Goal: Task Accomplishment & Management: Complete application form

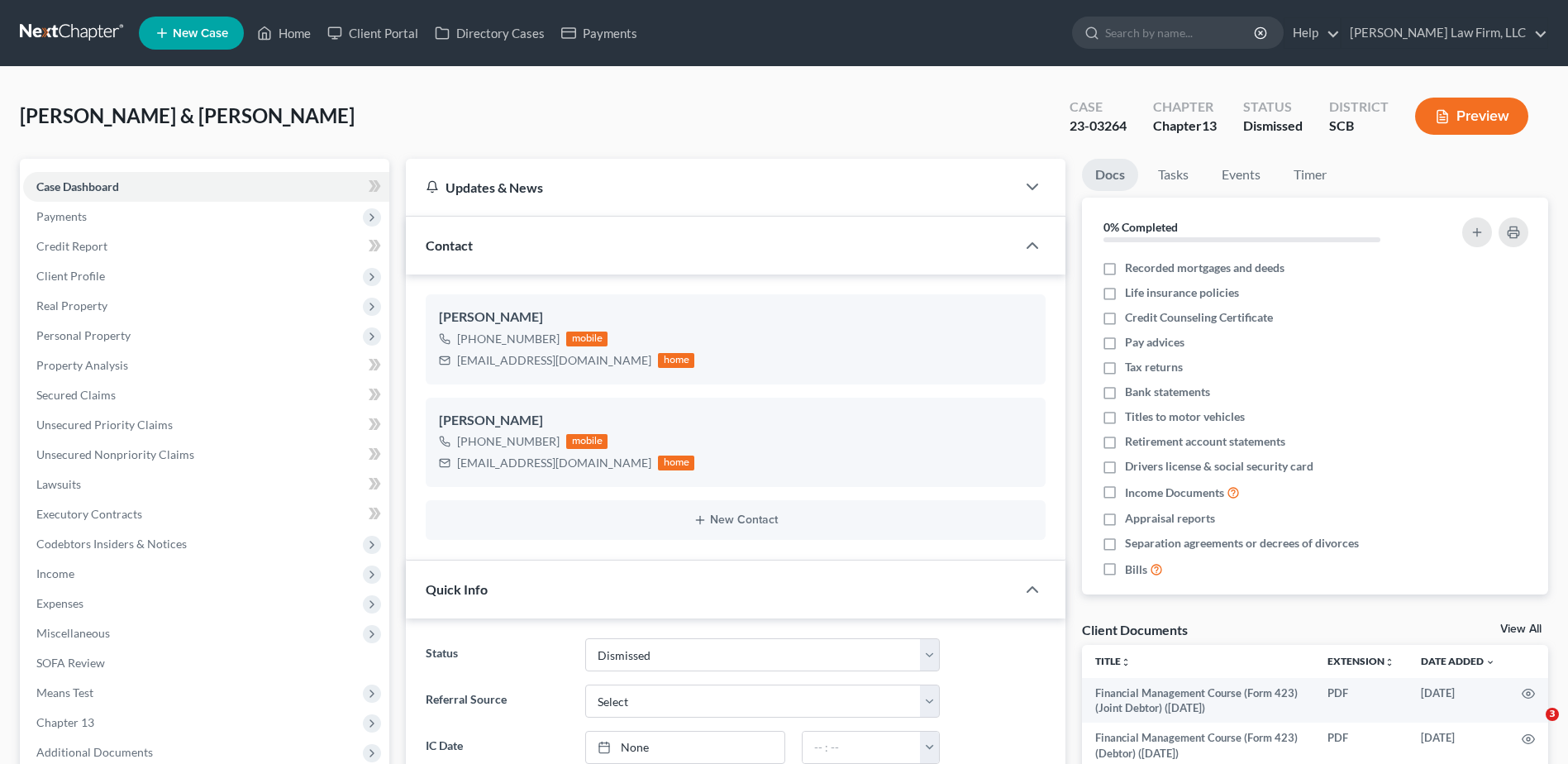
select select "1"
select select "0"
click at [1218, 42] on input "search" at bounding box center [1181, 33] width 152 height 31
type input "mia"
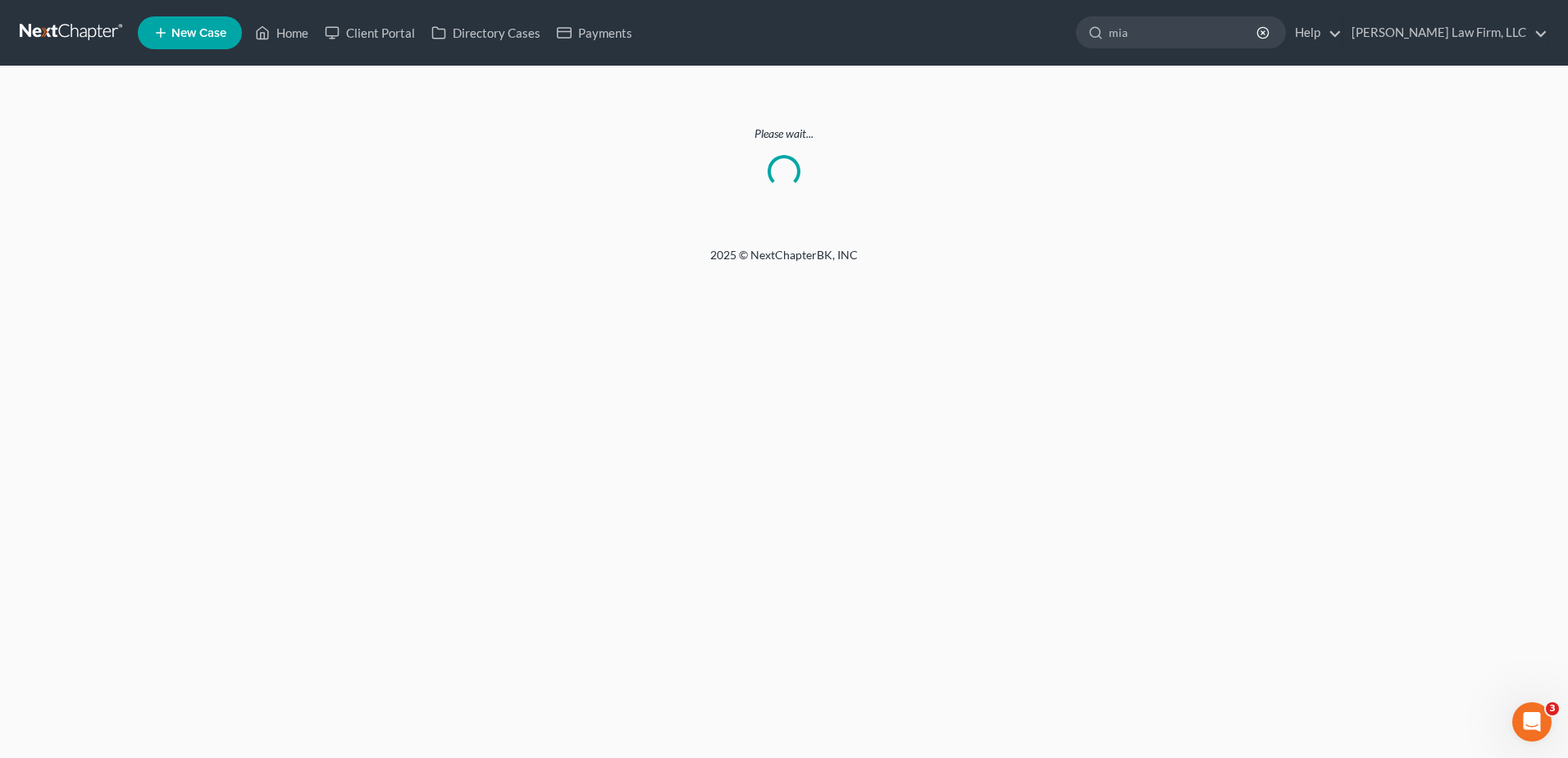
click at [69, 26] on link at bounding box center [73, 33] width 105 height 30
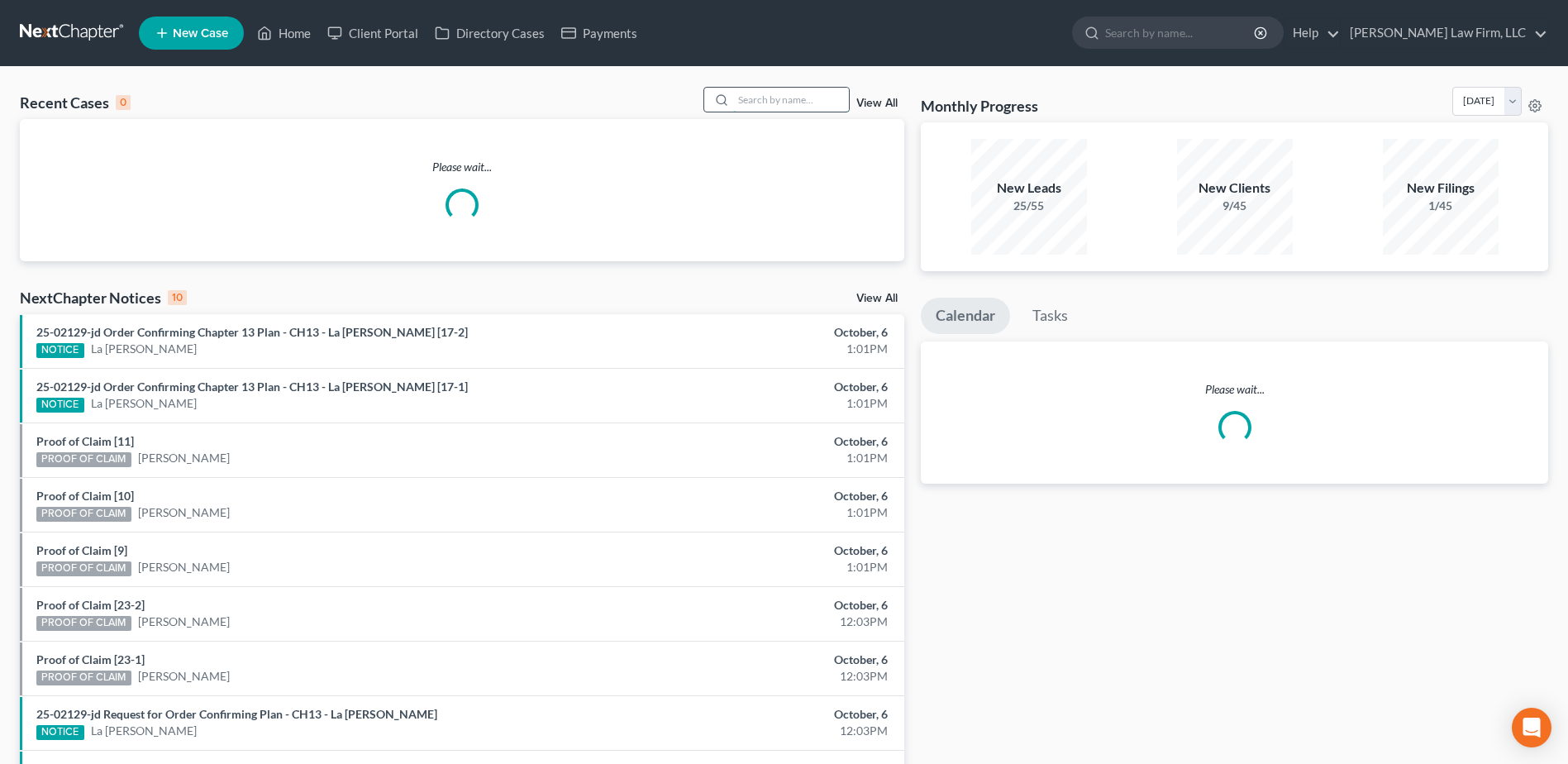
click at [772, 102] on input "search" at bounding box center [791, 99] width 116 height 24
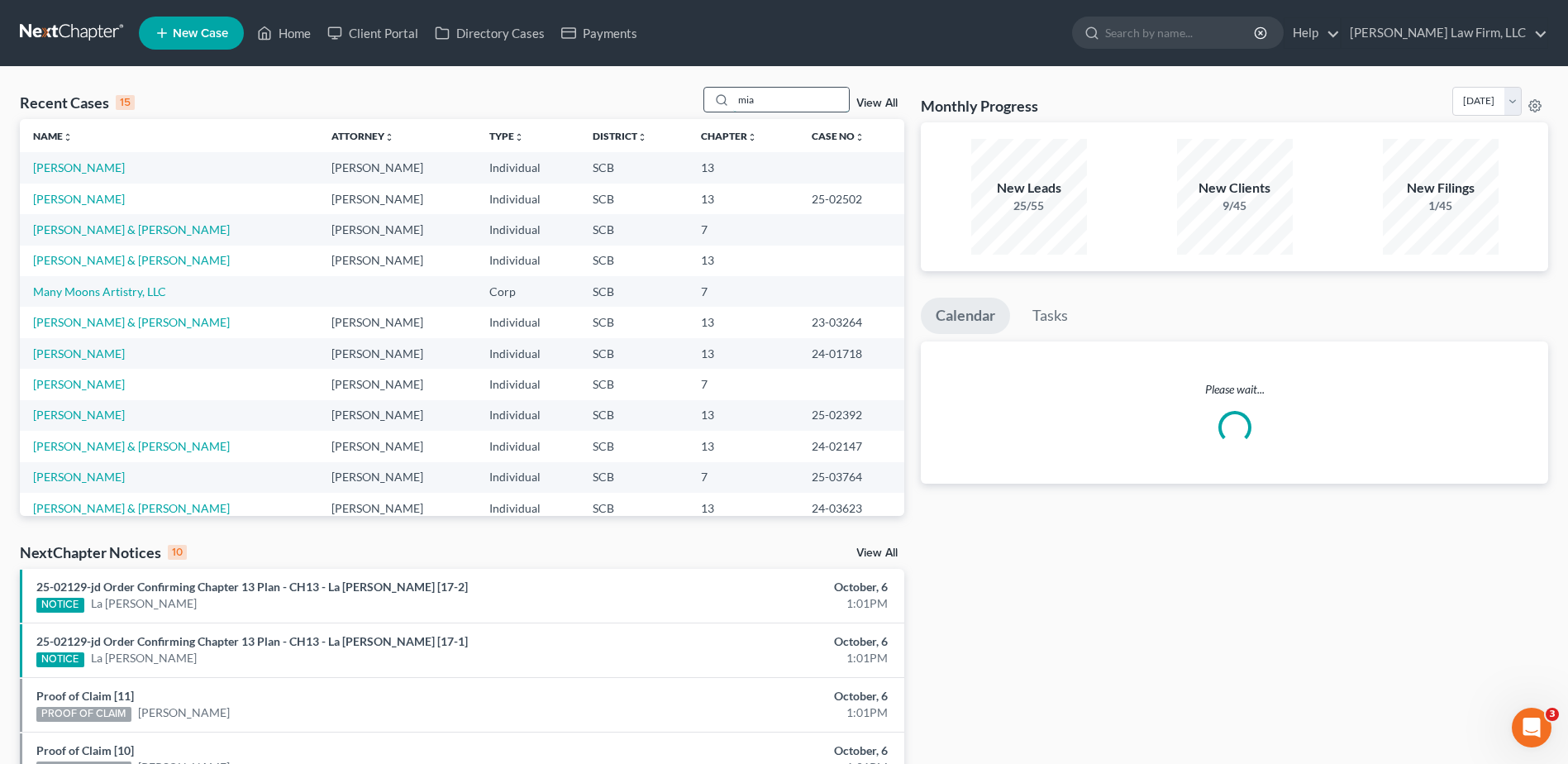
type input "mia"
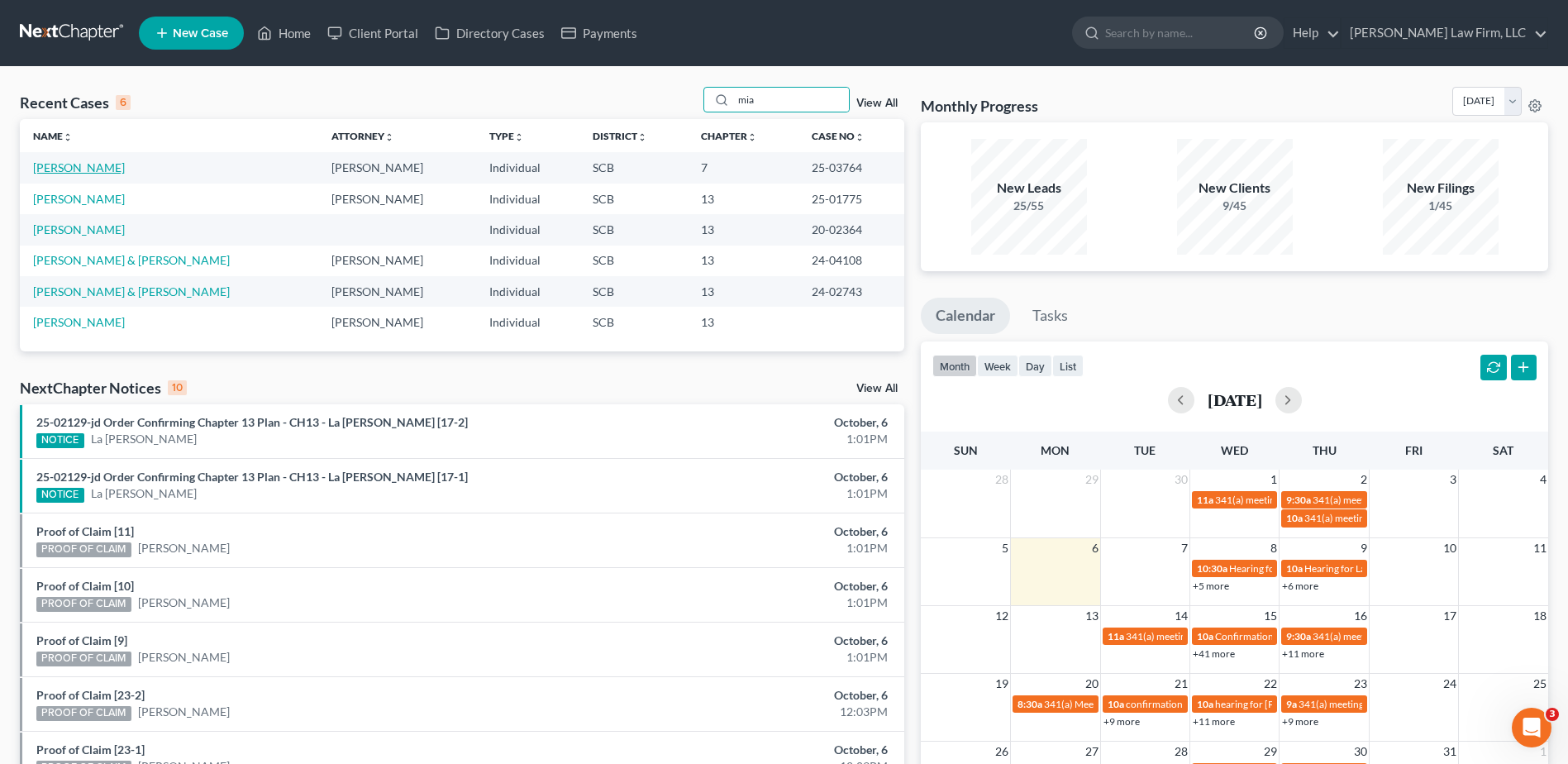
click at [43, 163] on link "[PERSON_NAME]" at bounding box center [78, 167] width 92 height 14
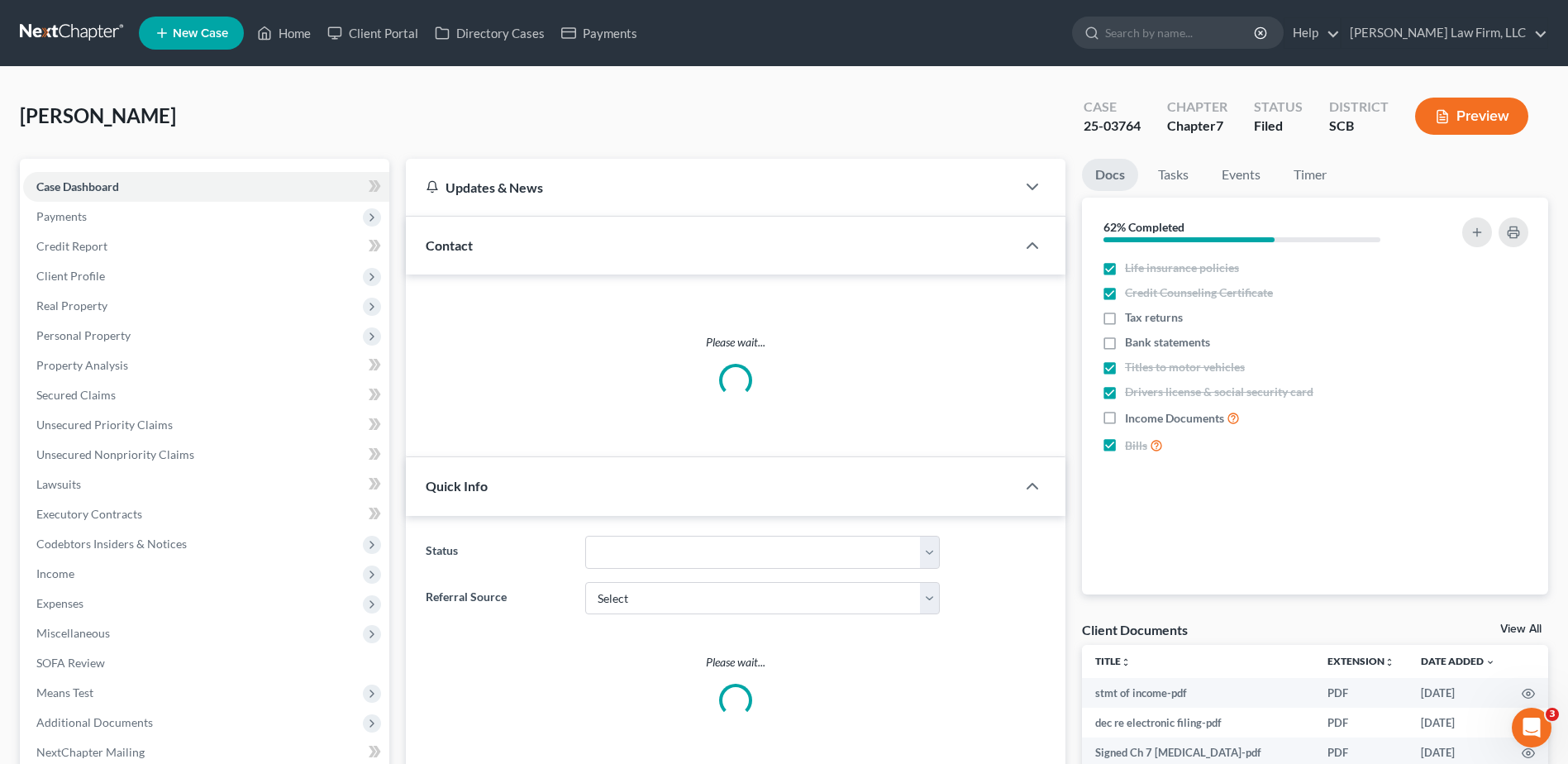
select select "1"
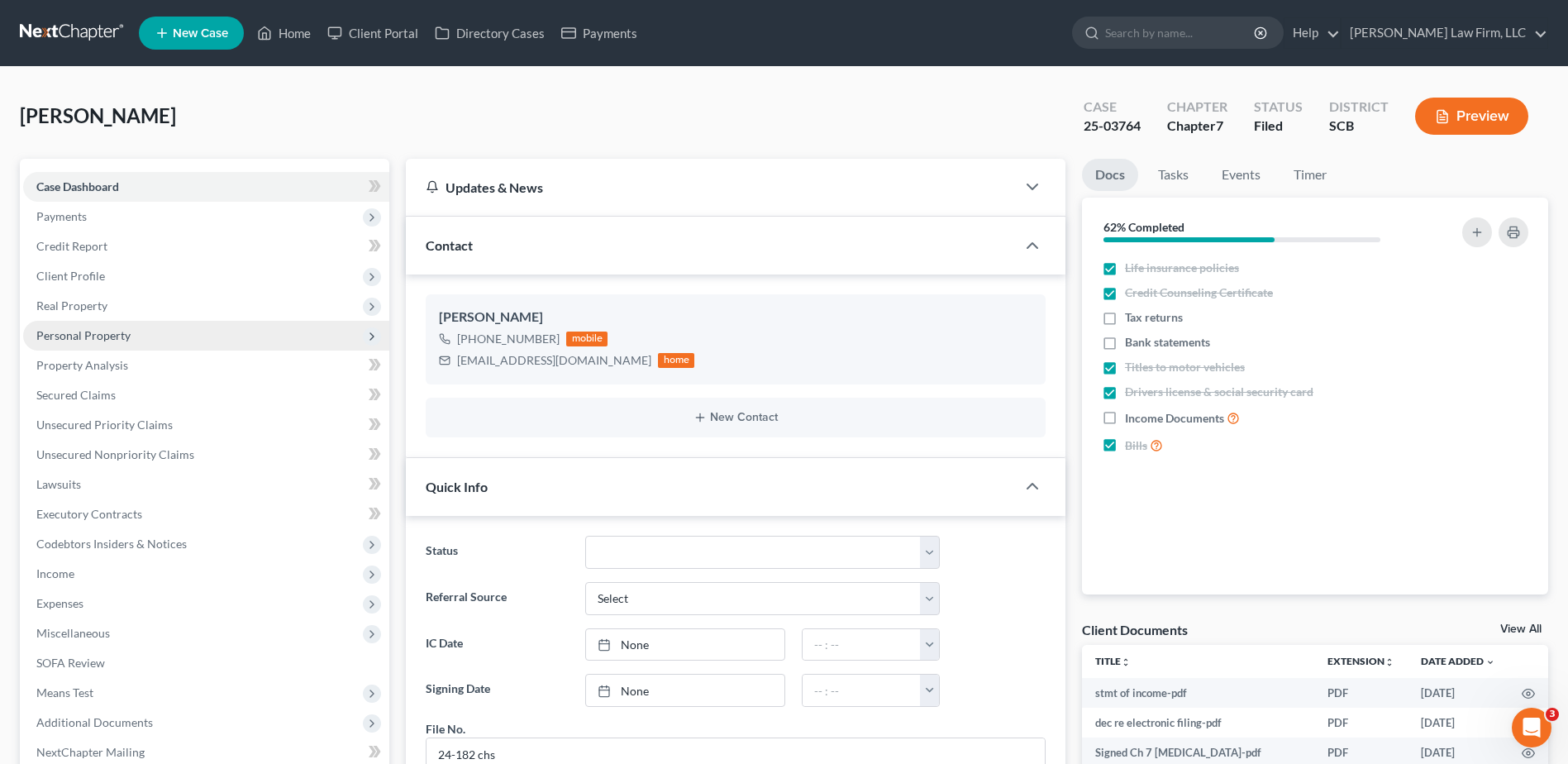
click at [100, 334] on span "Personal Property" at bounding box center [84, 335] width 95 height 14
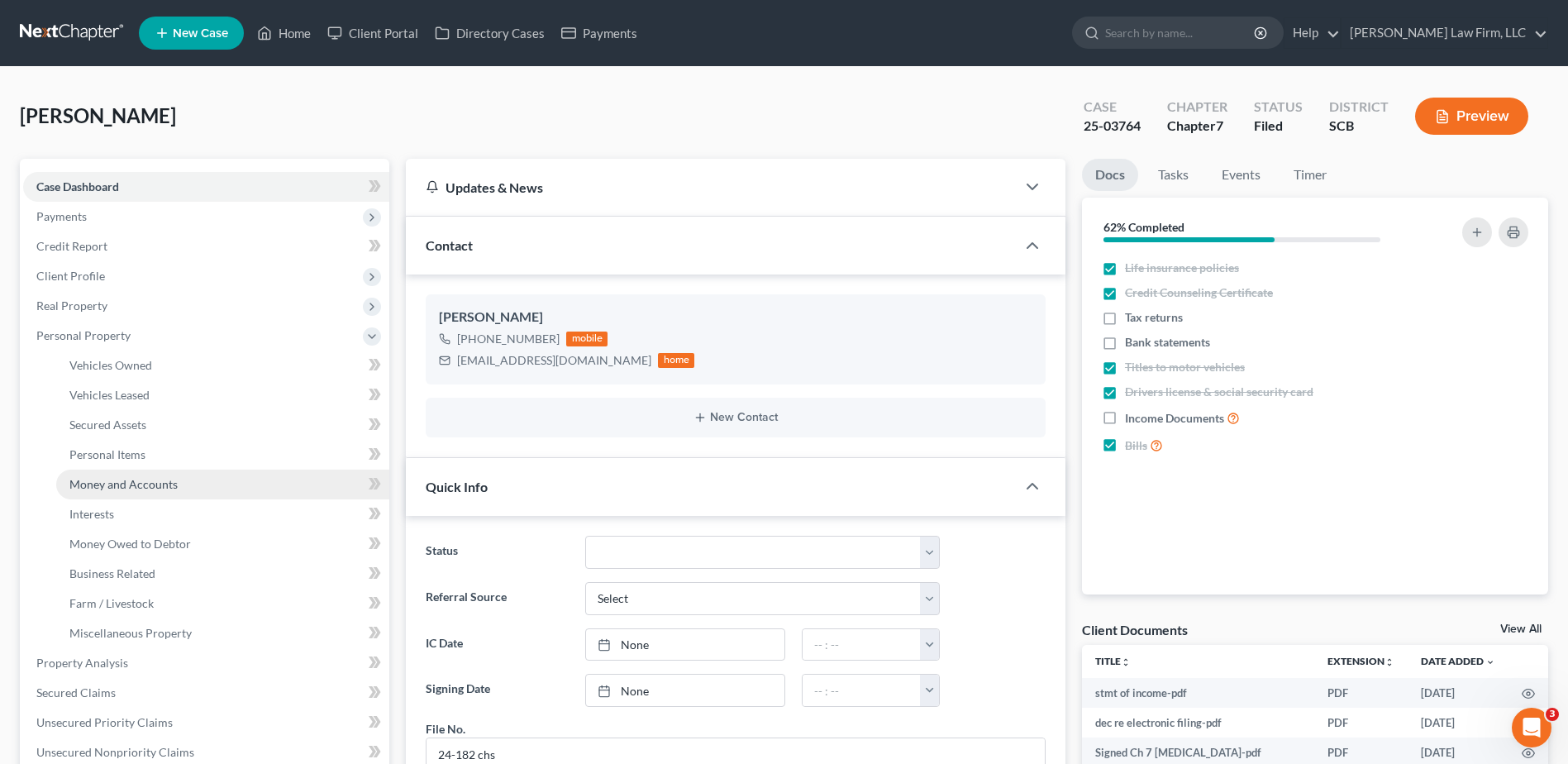
click at [124, 489] on span "Money and Accounts" at bounding box center [124, 484] width 108 height 14
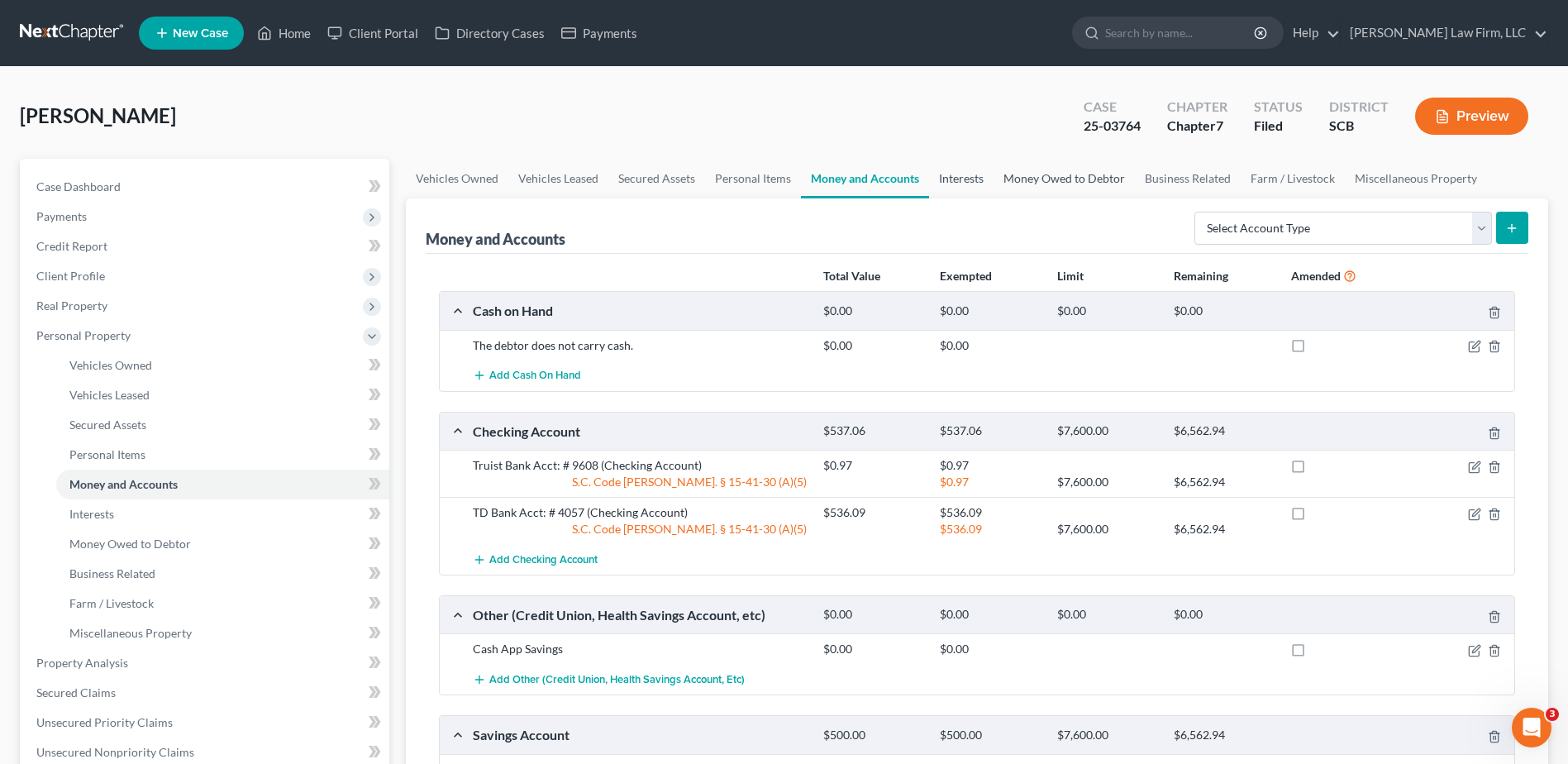
drag, startPoint x: 946, startPoint y: 184, endPoint x: 996, endPoint y: 176, distance: 50.6
click at [947, 184] on link "Interests" at bounding box center [961, 178] width 65 height 40
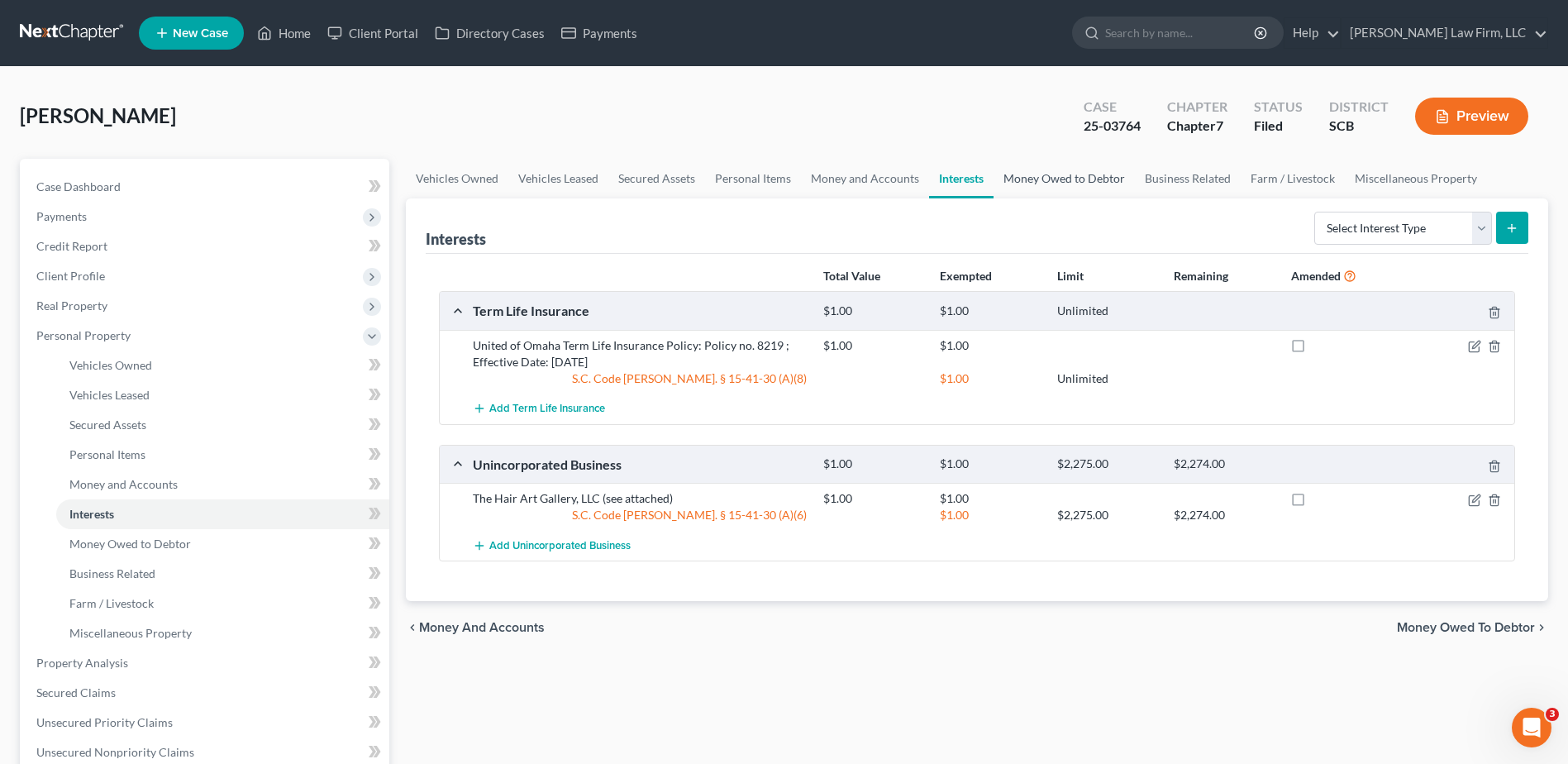
click at [1040, 176] on link "Money Owed to Debtor" at bounding box center [1064, 178] width 141 height 40
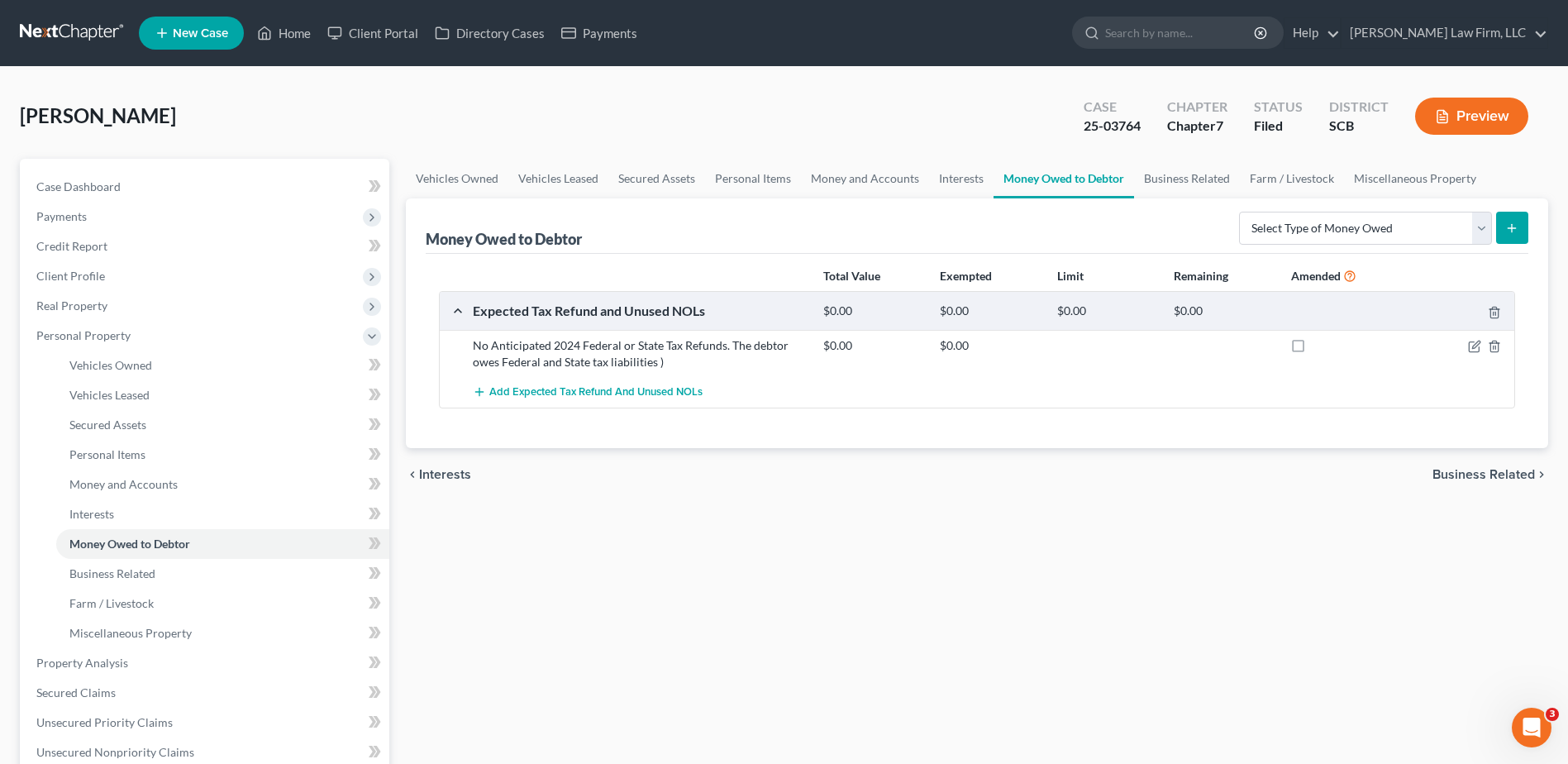
click at [77, 35] on link at bounding box center [73, 33] width 106 height 30
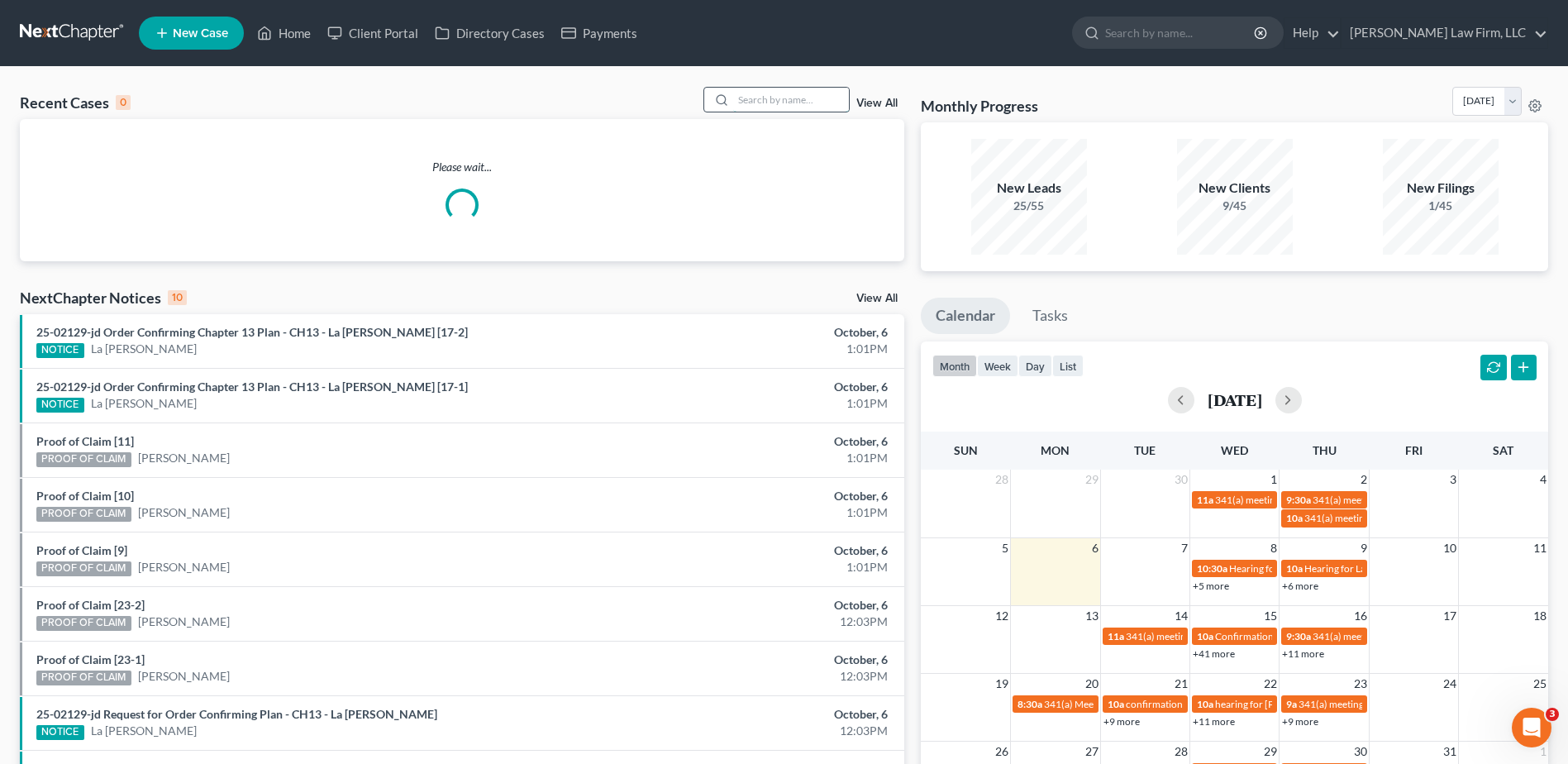
click at [785, 94] on input "search" at bounding box center [791, 99] width 116 height 24
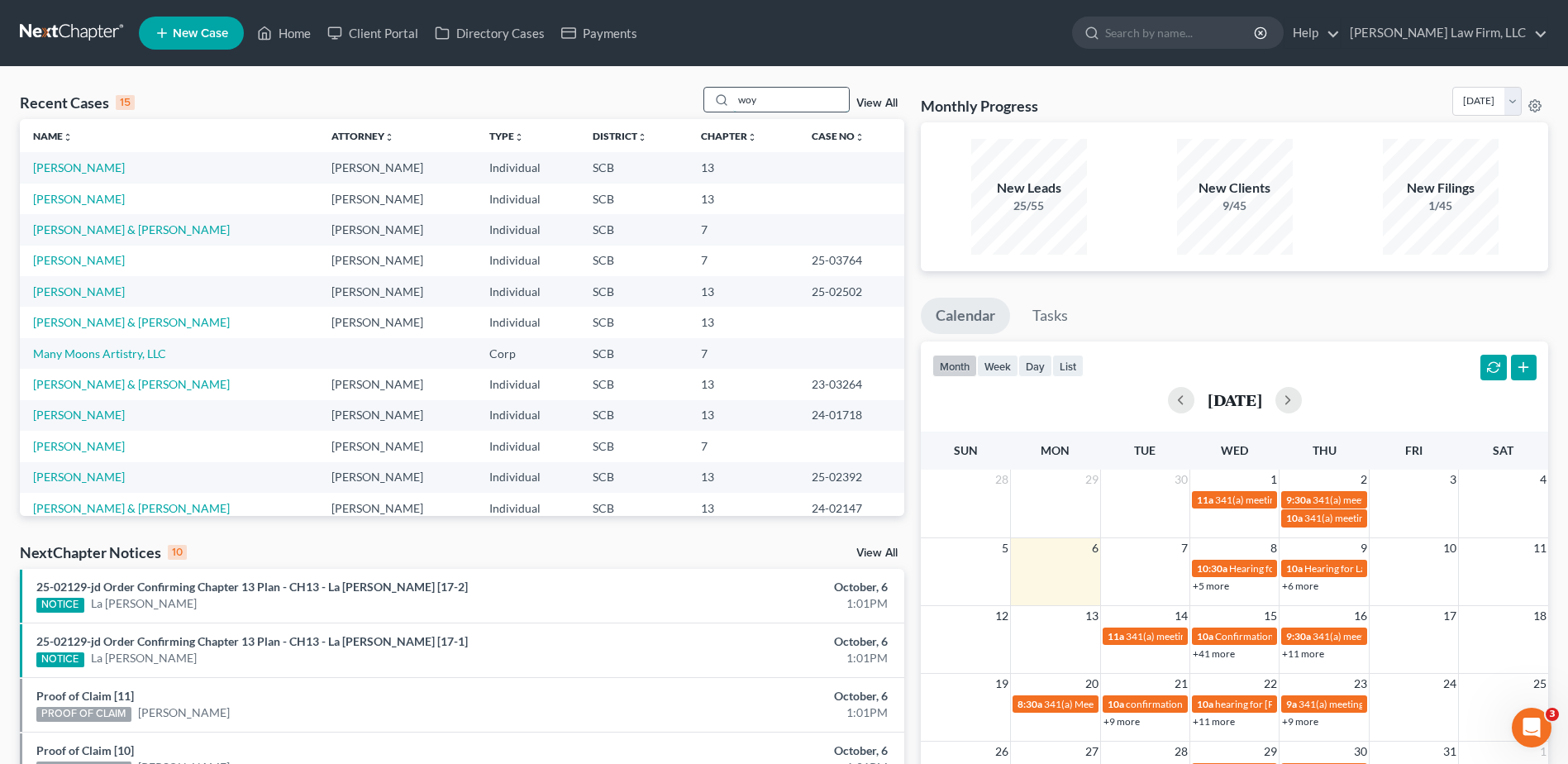
type input "woy"
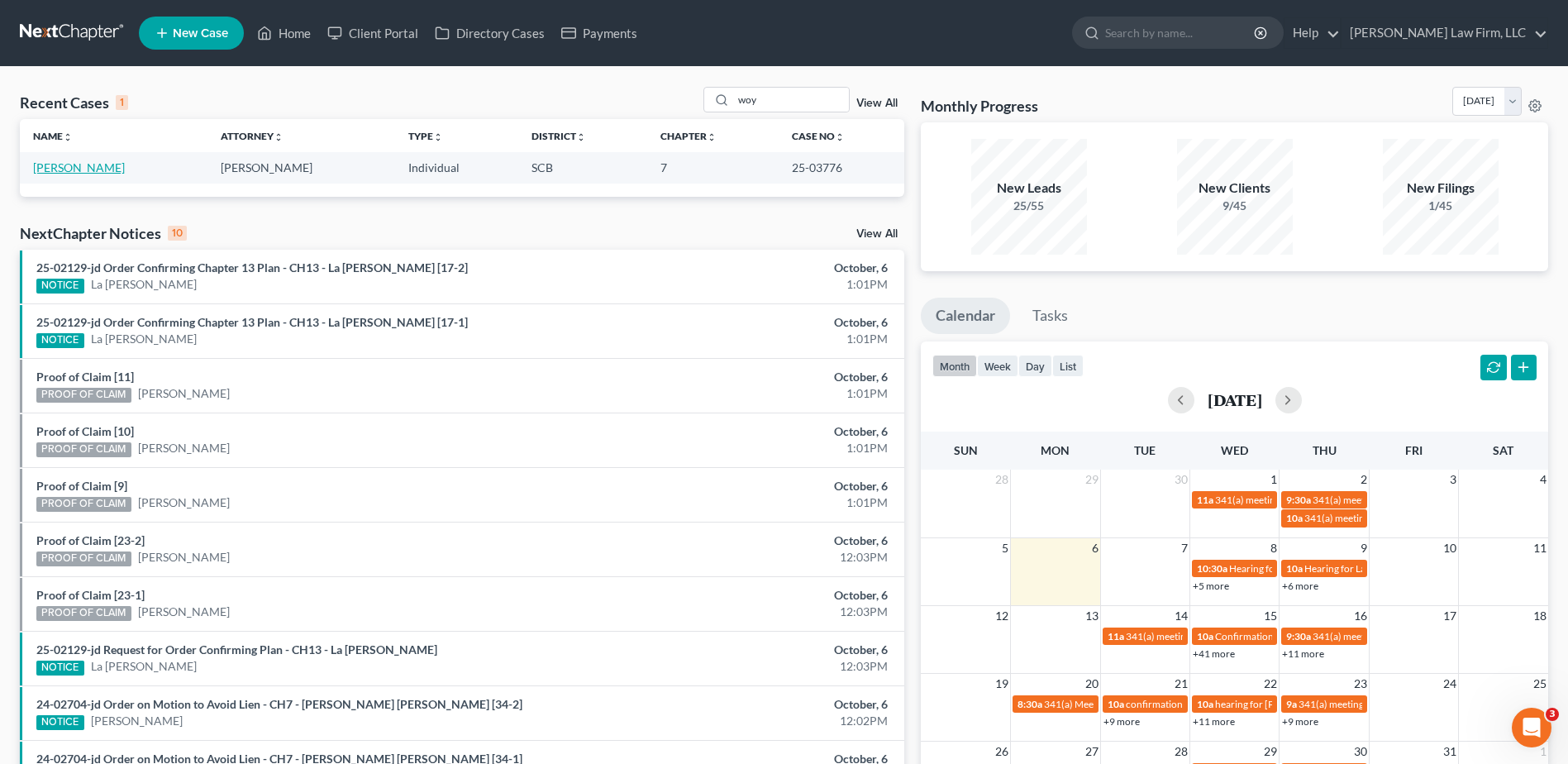
click at [105, 166] on link "[PERSON_NAME]" at bounding box center [78, 167] width 92 height 14
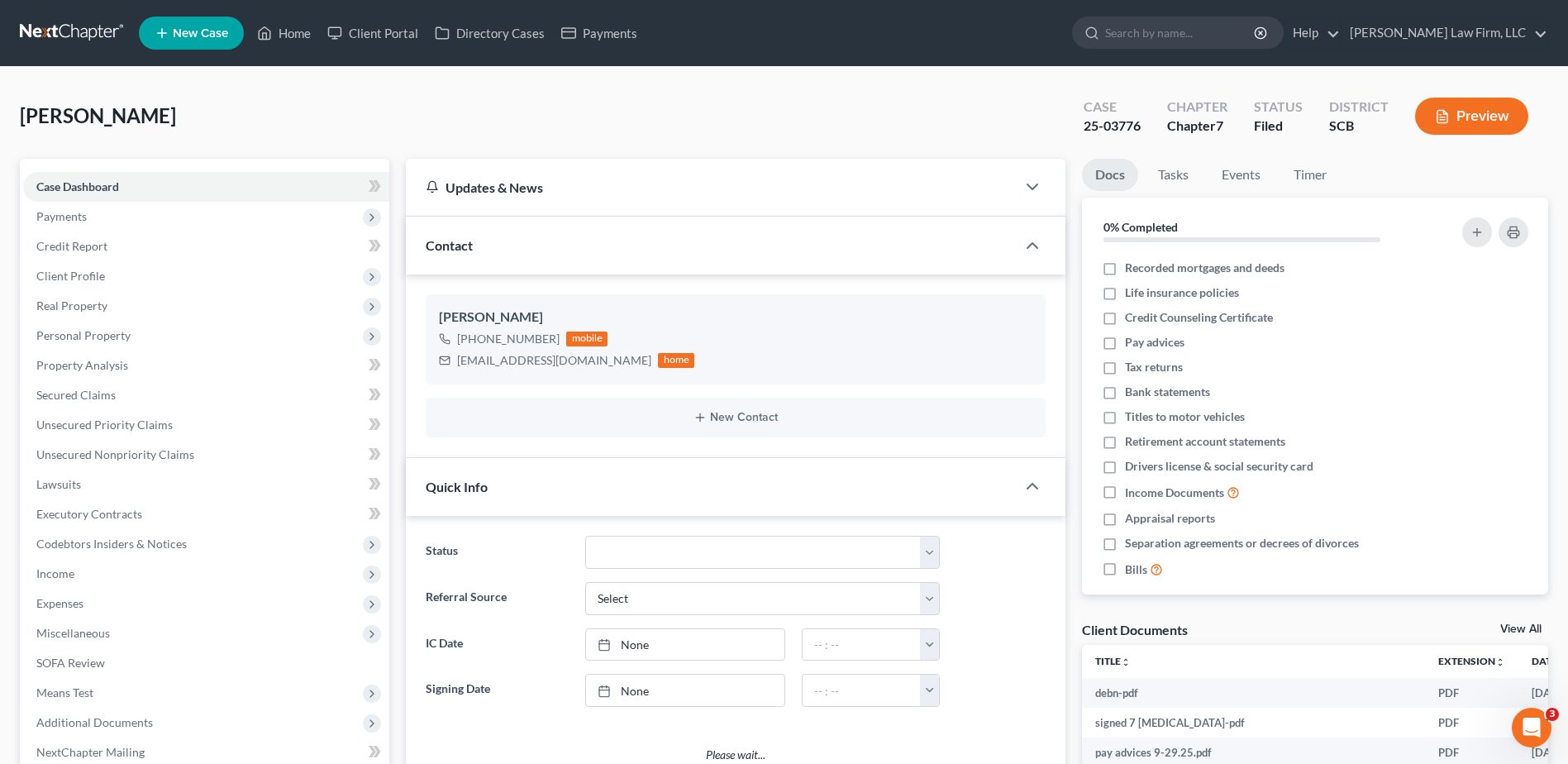
select select "1"
click at [735, 364] on div "+1 (843) 826-8692 mobile WOYTOVICHMJ@GMAIL.COM home" at bounding box center [735, 350] width 593 height 42
click at [60, 19] on link at bounding box center [73, 33] width 106 height 30
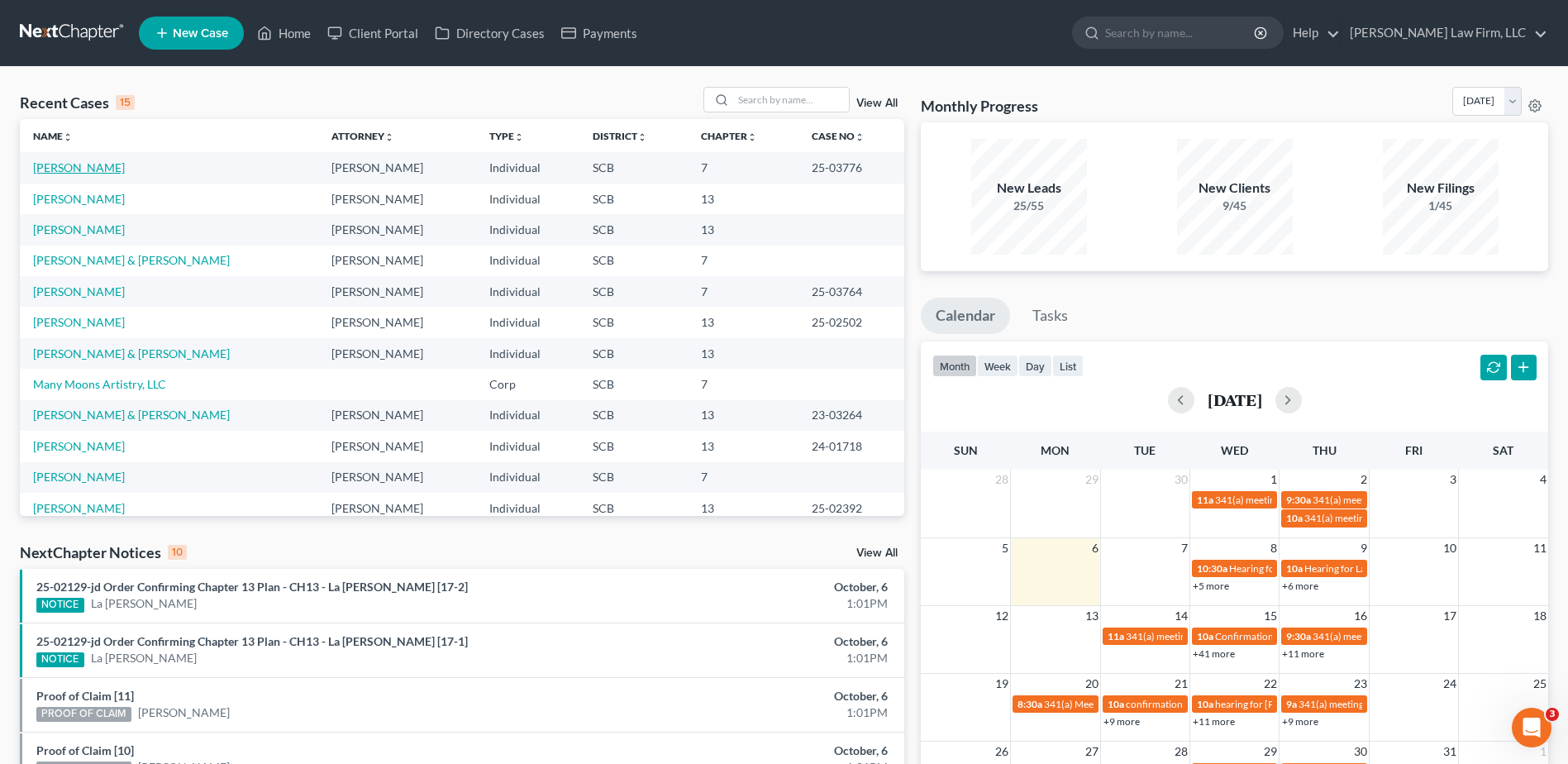
click at [74, 164] on link "[PERSON_NAME]" at bounding box center [78, 167] width 92 height 14
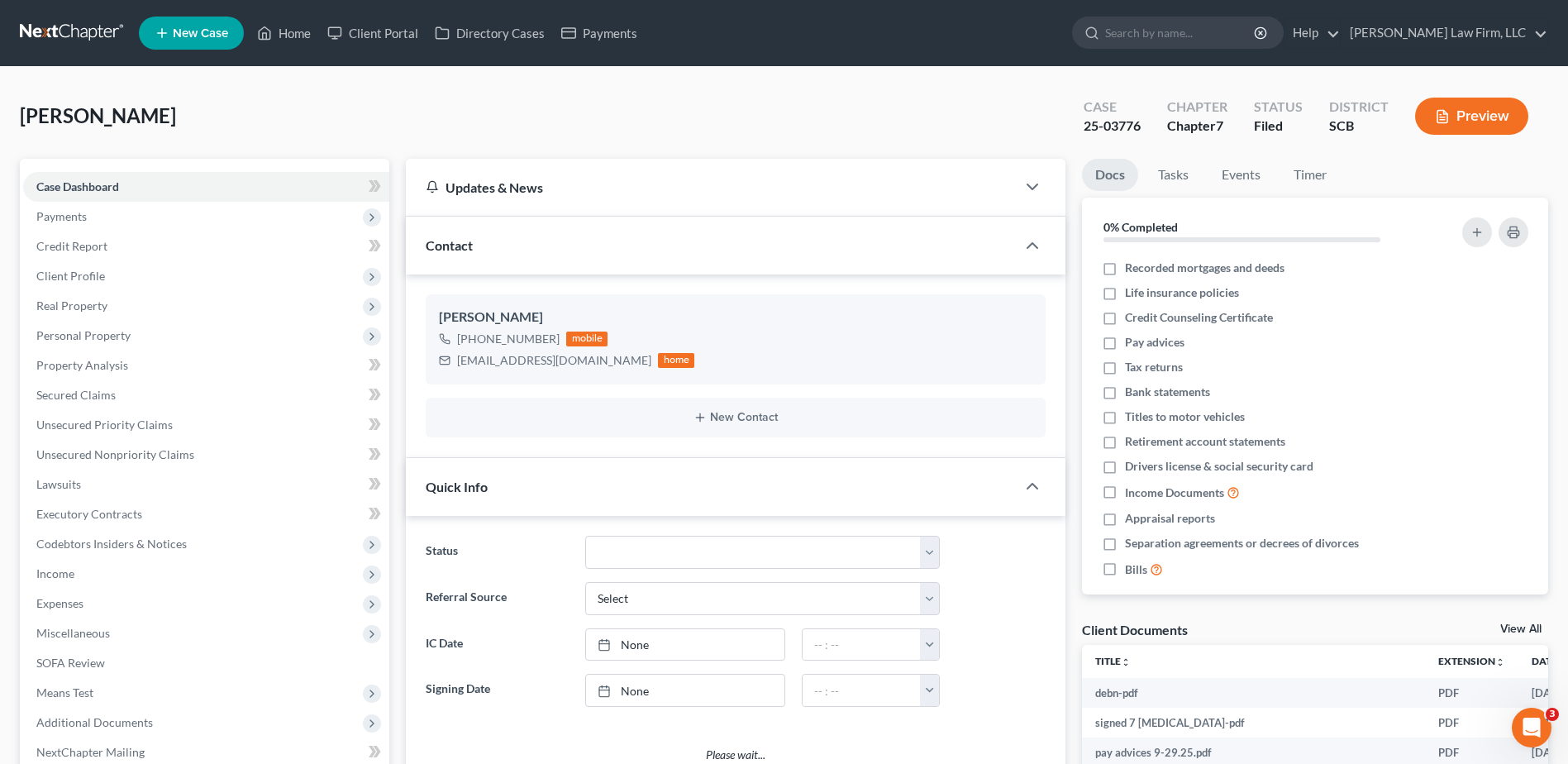
select select "1"
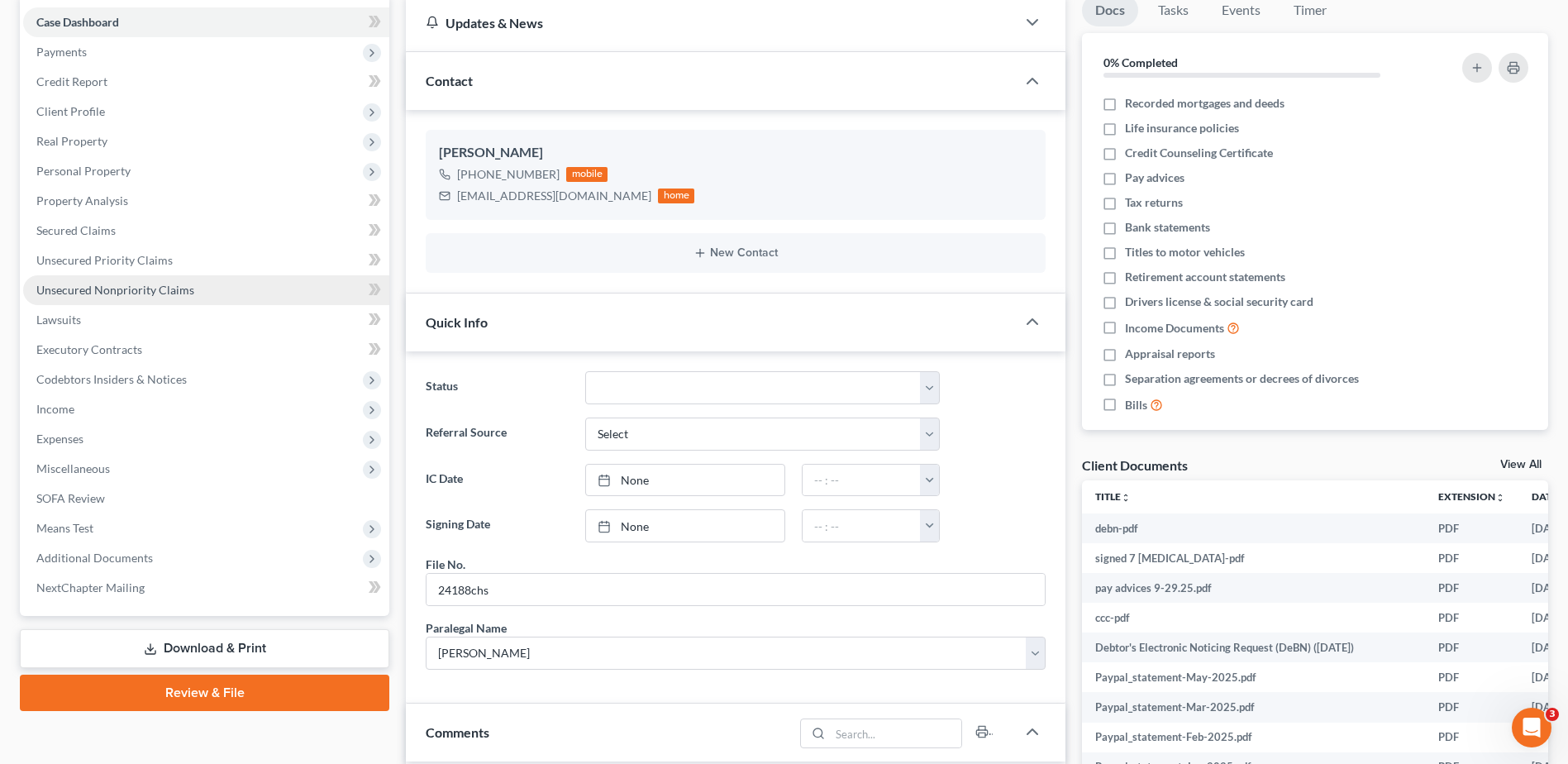
scroll to position [165, 0]
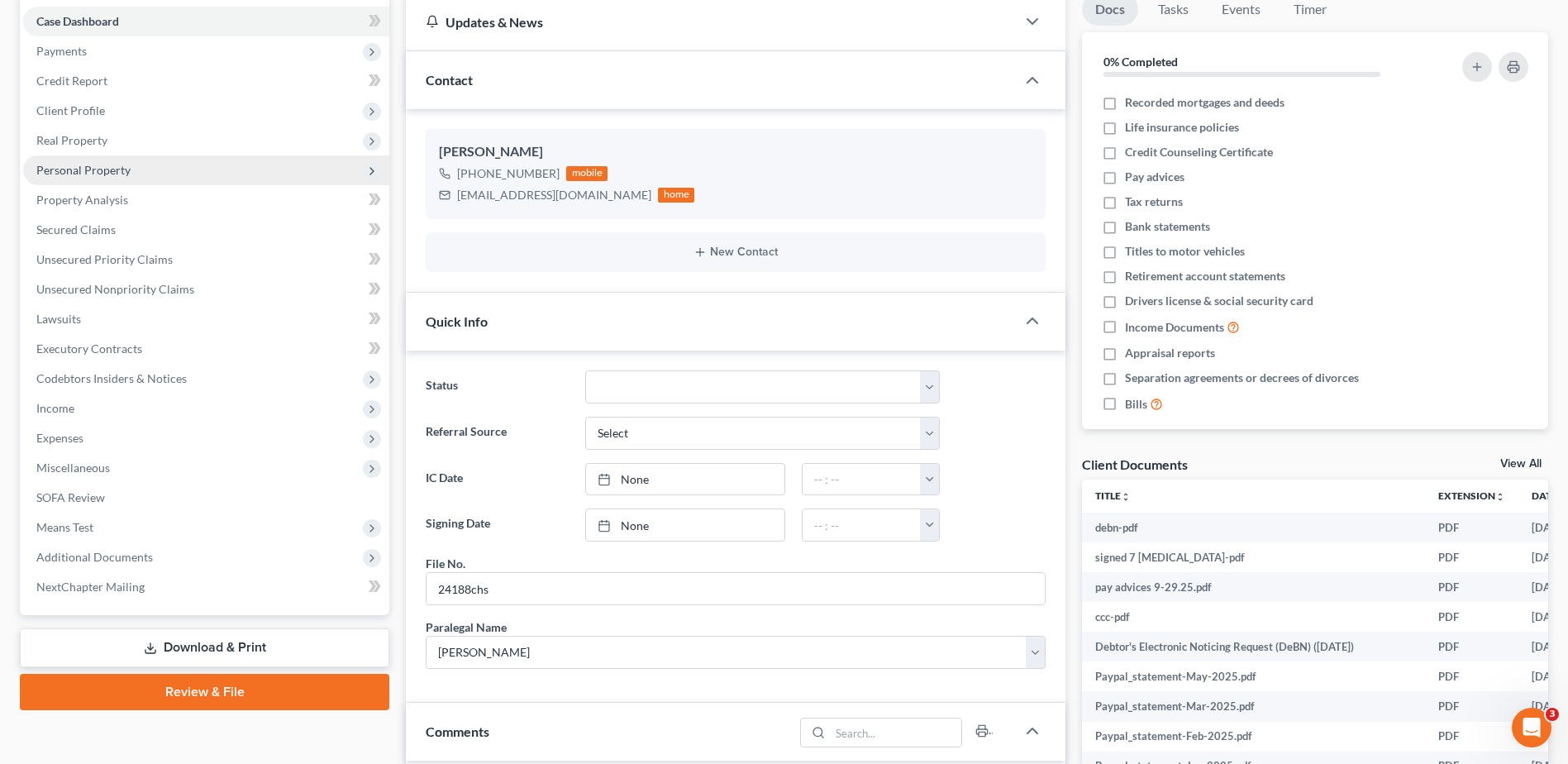
click at [82, 171] on span "Personal Property" at bounding box center [84, 170] width 95 height 14
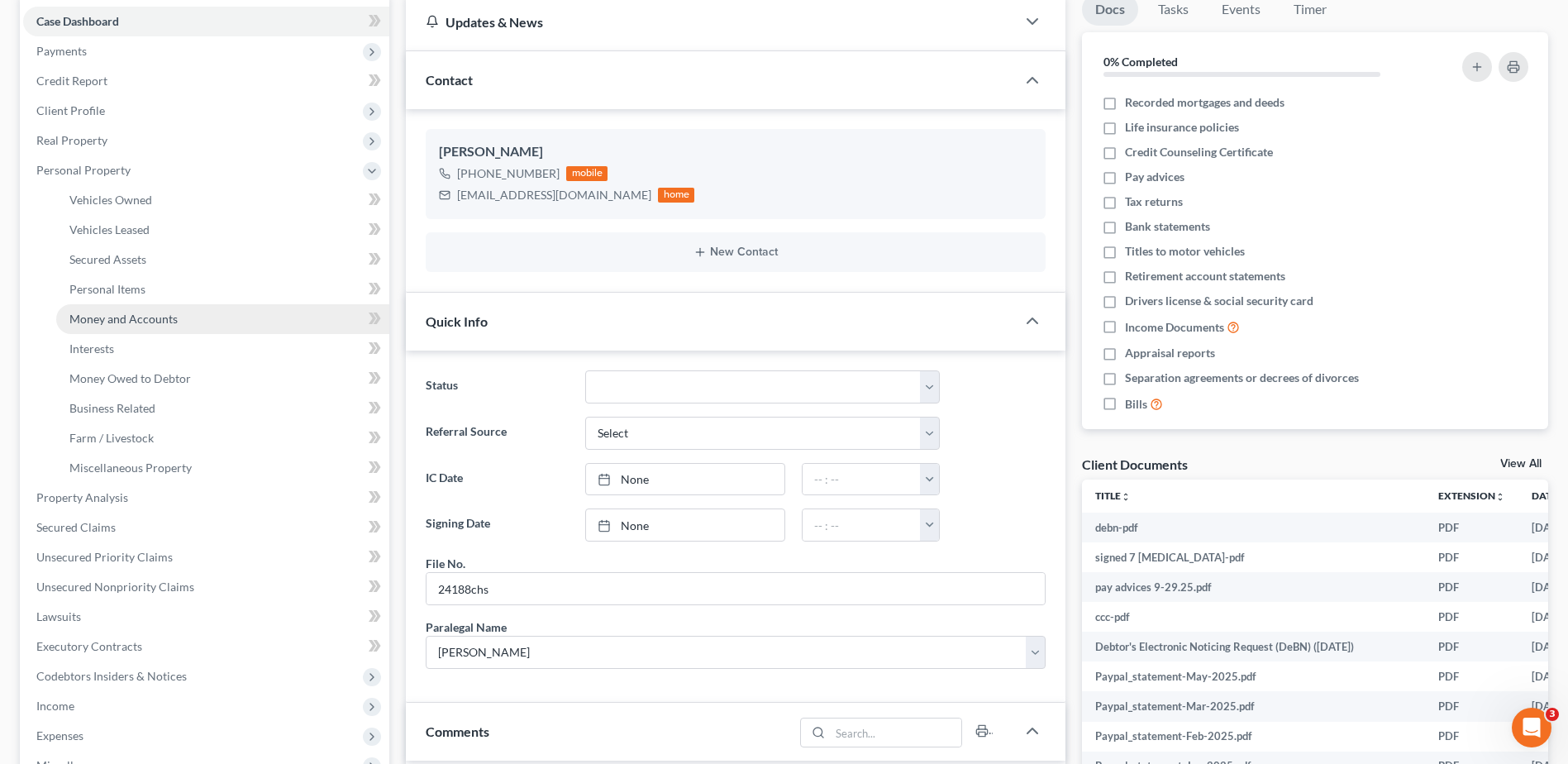
click at [126, 316] on span "Money and Accounts" at bounding box center [124, 319] width 108 height 14
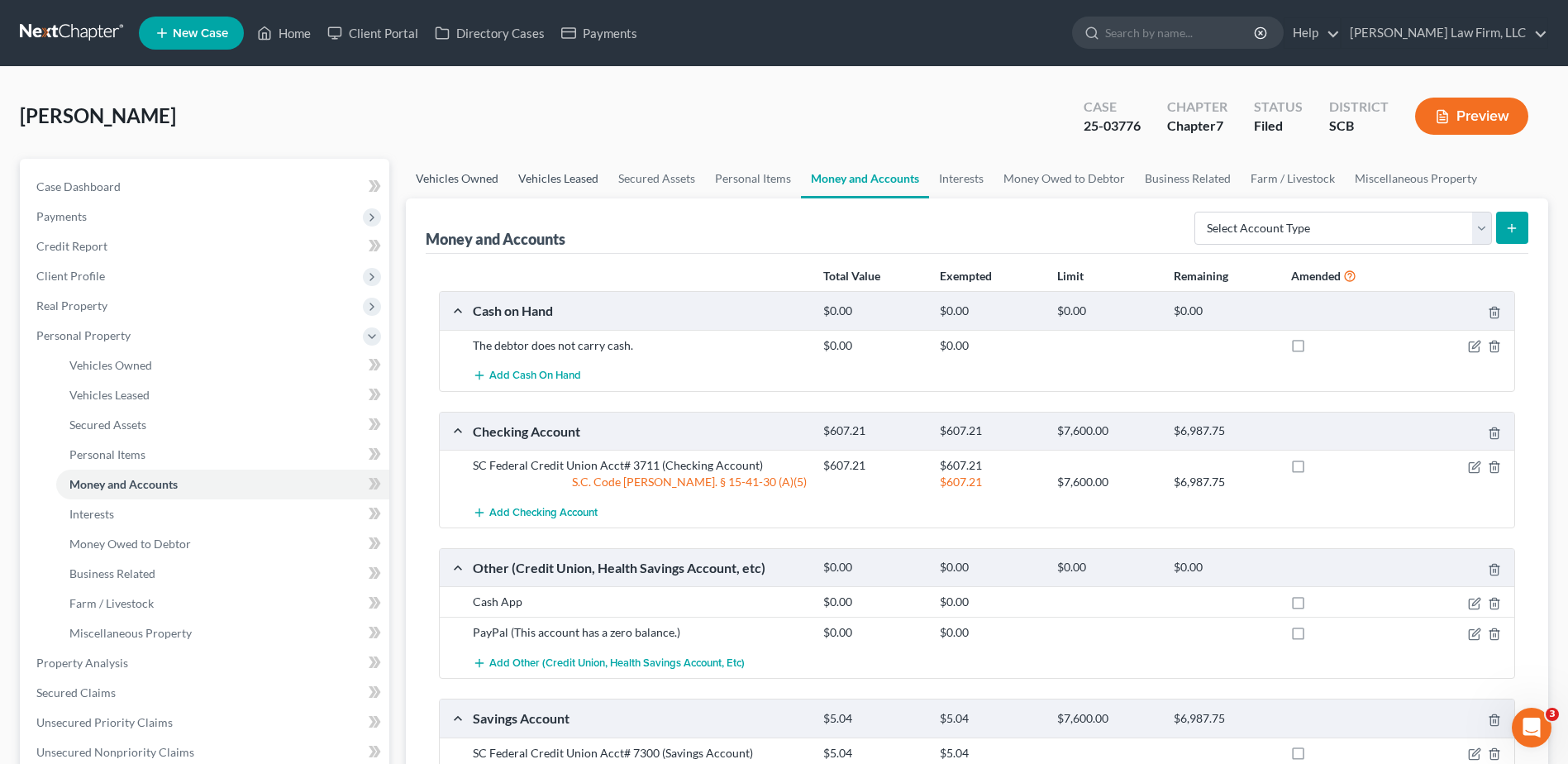
drag, startPoint x: 465, startPoint y: 172, endPoint x: 540, endPoint y: 177, distance: 75.2
click at [467, 172] on link "Vehicles Owned" at bounding box center [457, 178] width 102 height 40
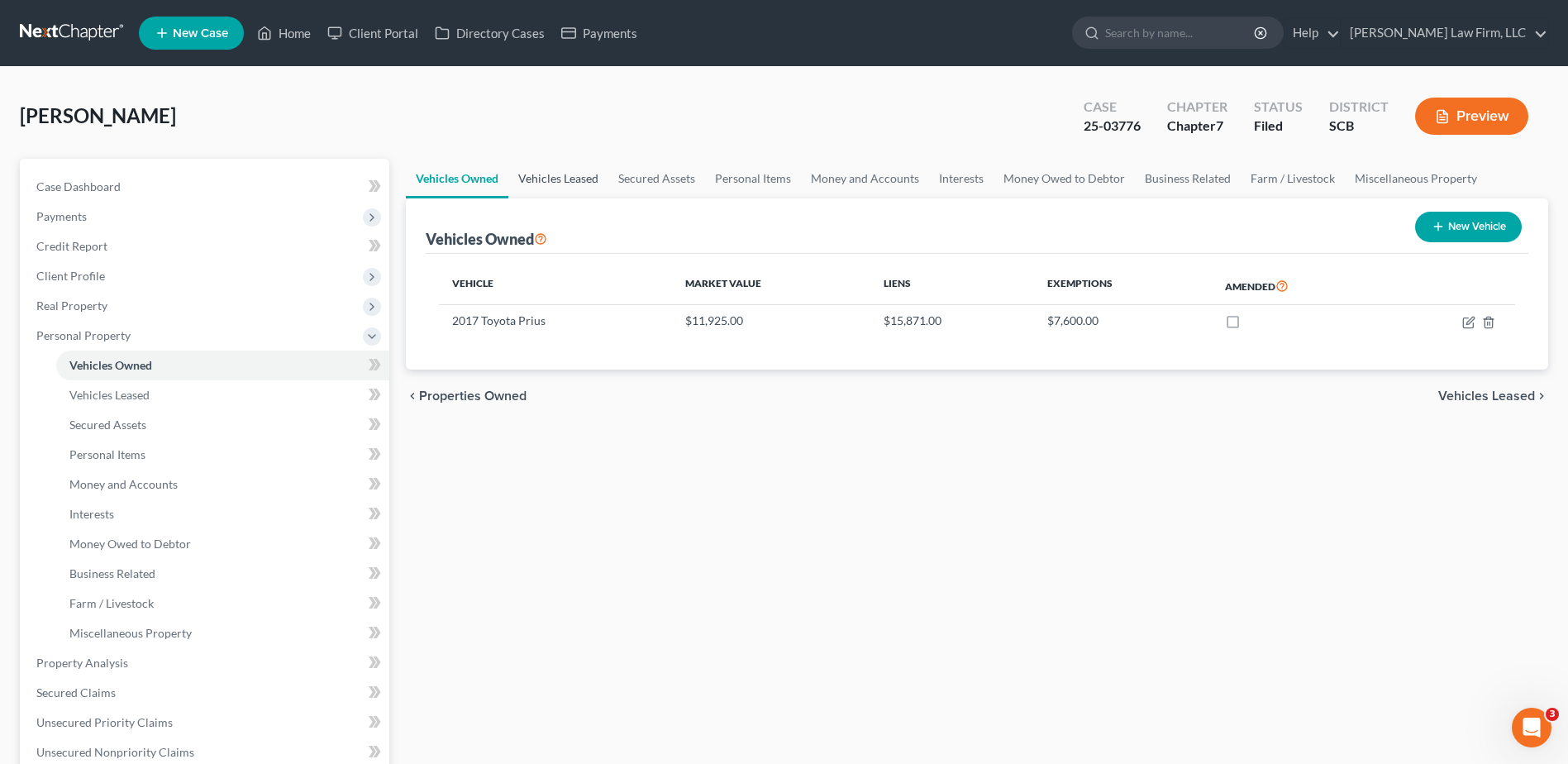
click at [571, 177] on link "Vehicles Leased" at bounding box center [558, 178] width 100 height 40
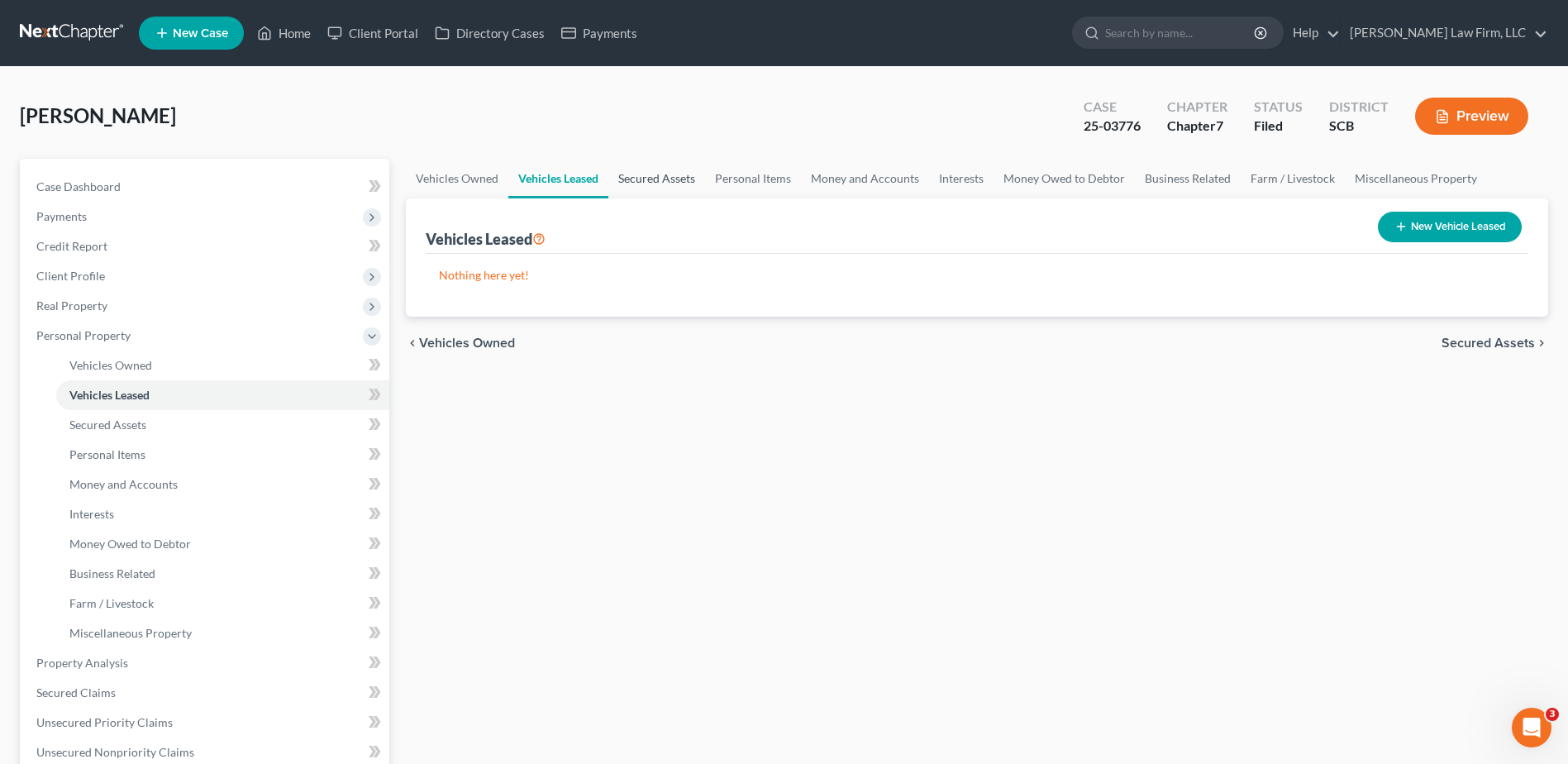
click at [653, 181] on link "Secured Assets" at bounding box center [657, 178] width 97 height 40
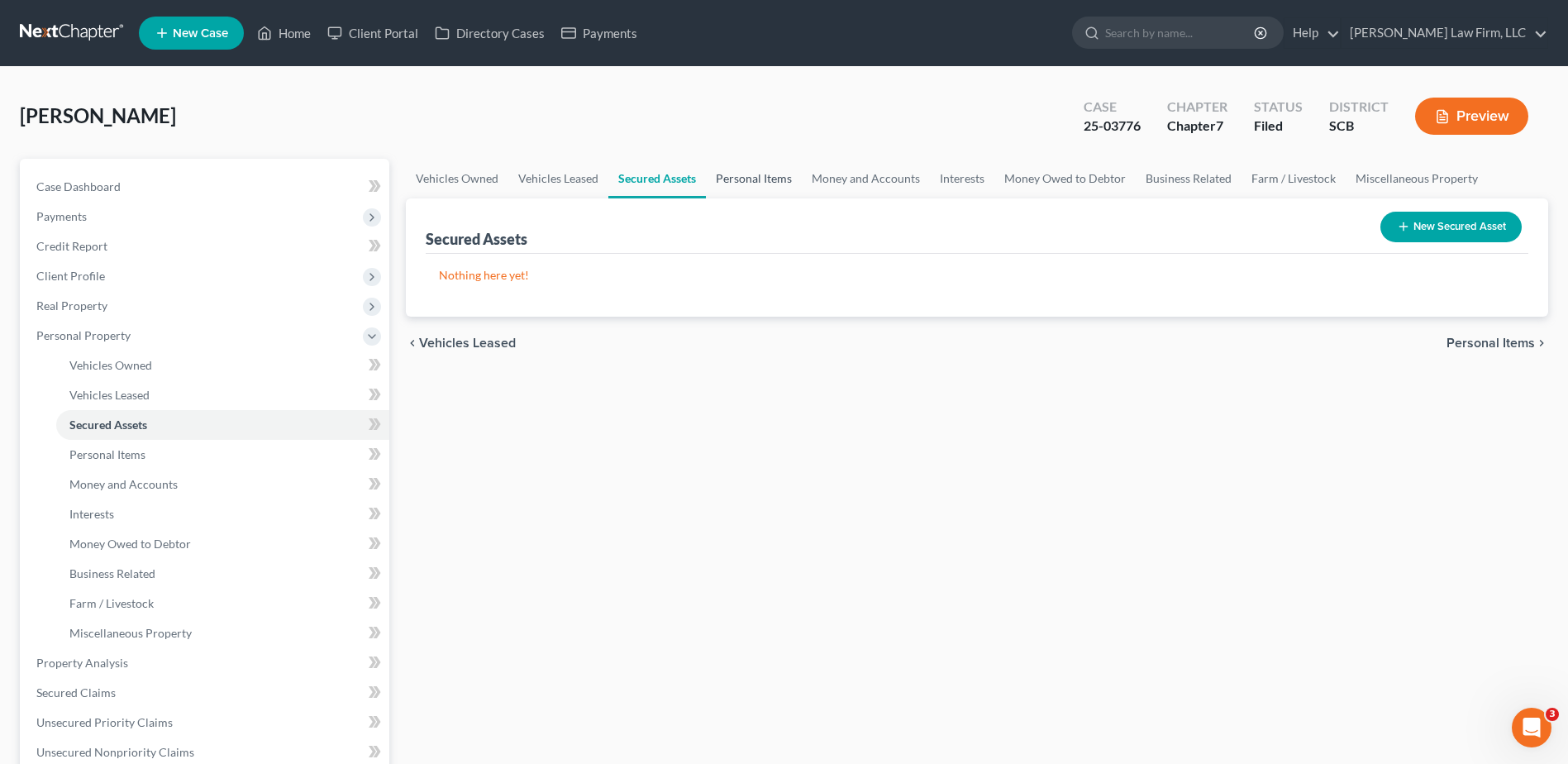
click at [741, 181] on link "Personal Items" at bounding box center [754, 178] width 96 height 40
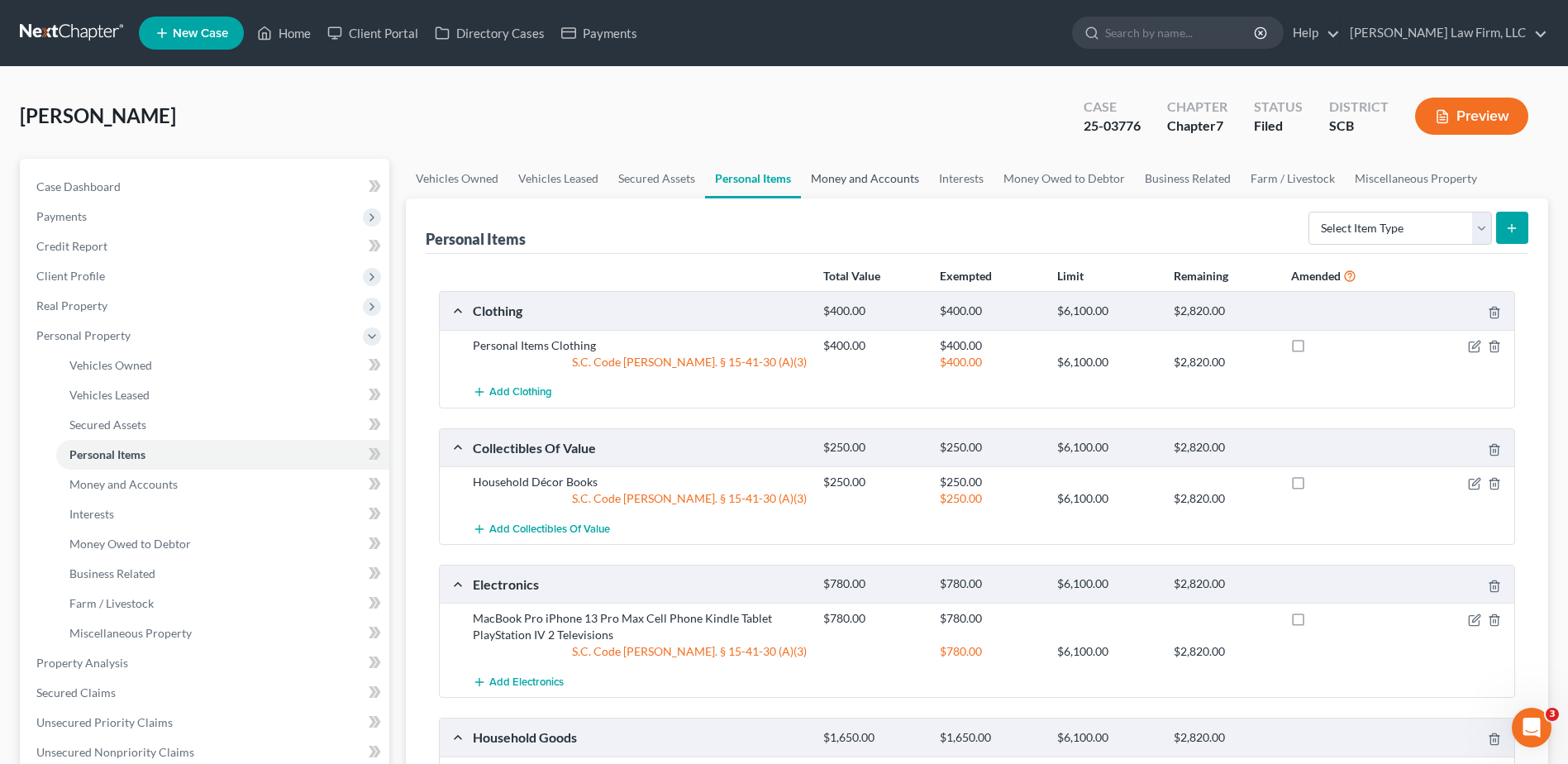
click at [875, 185] on link "Money and Accounts" at bounding box center [865, 178] width 128 height 40
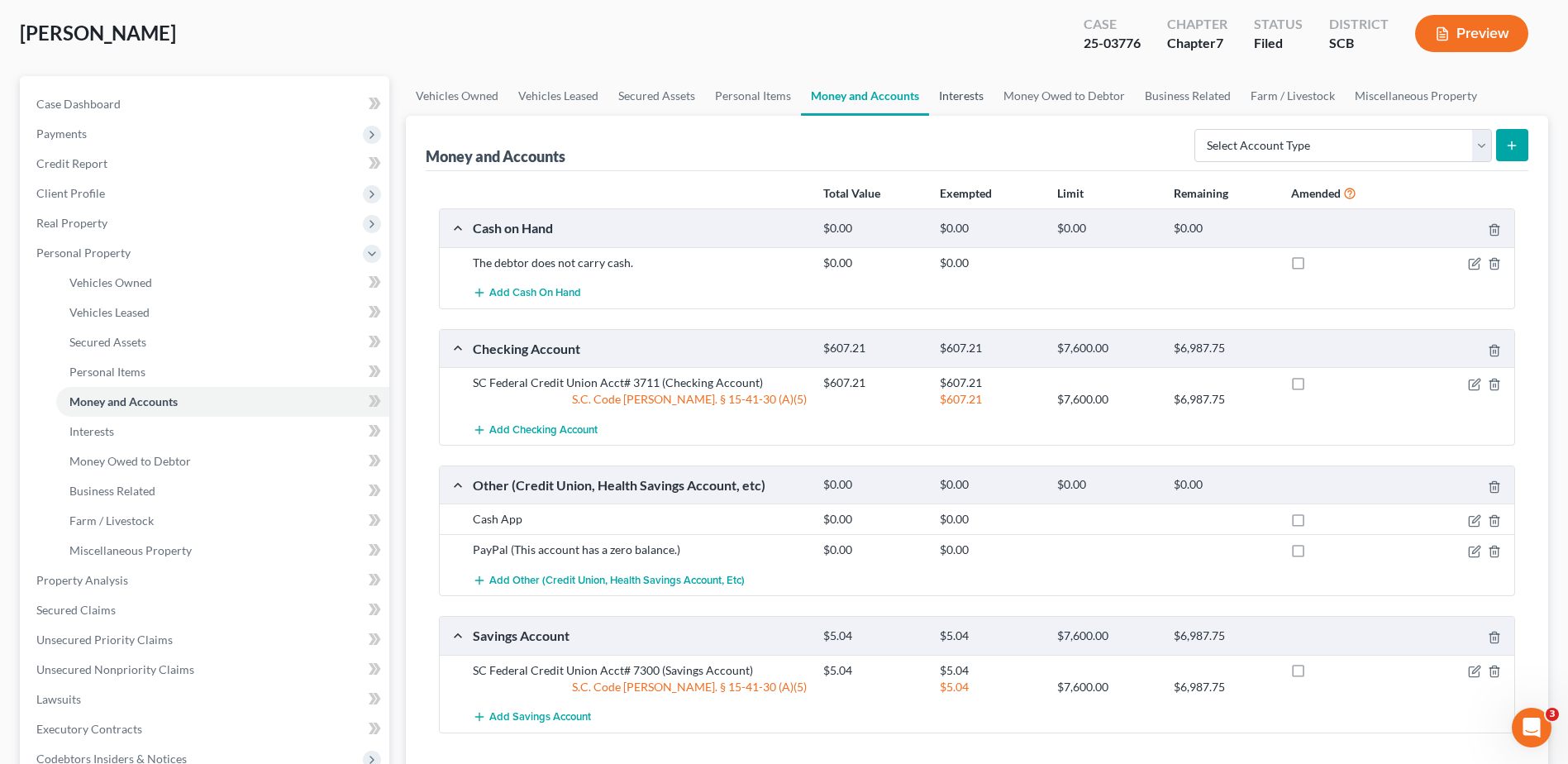
click at [959, 97] on link "Interests" at bounding box center [961, 96] width 65 height 40
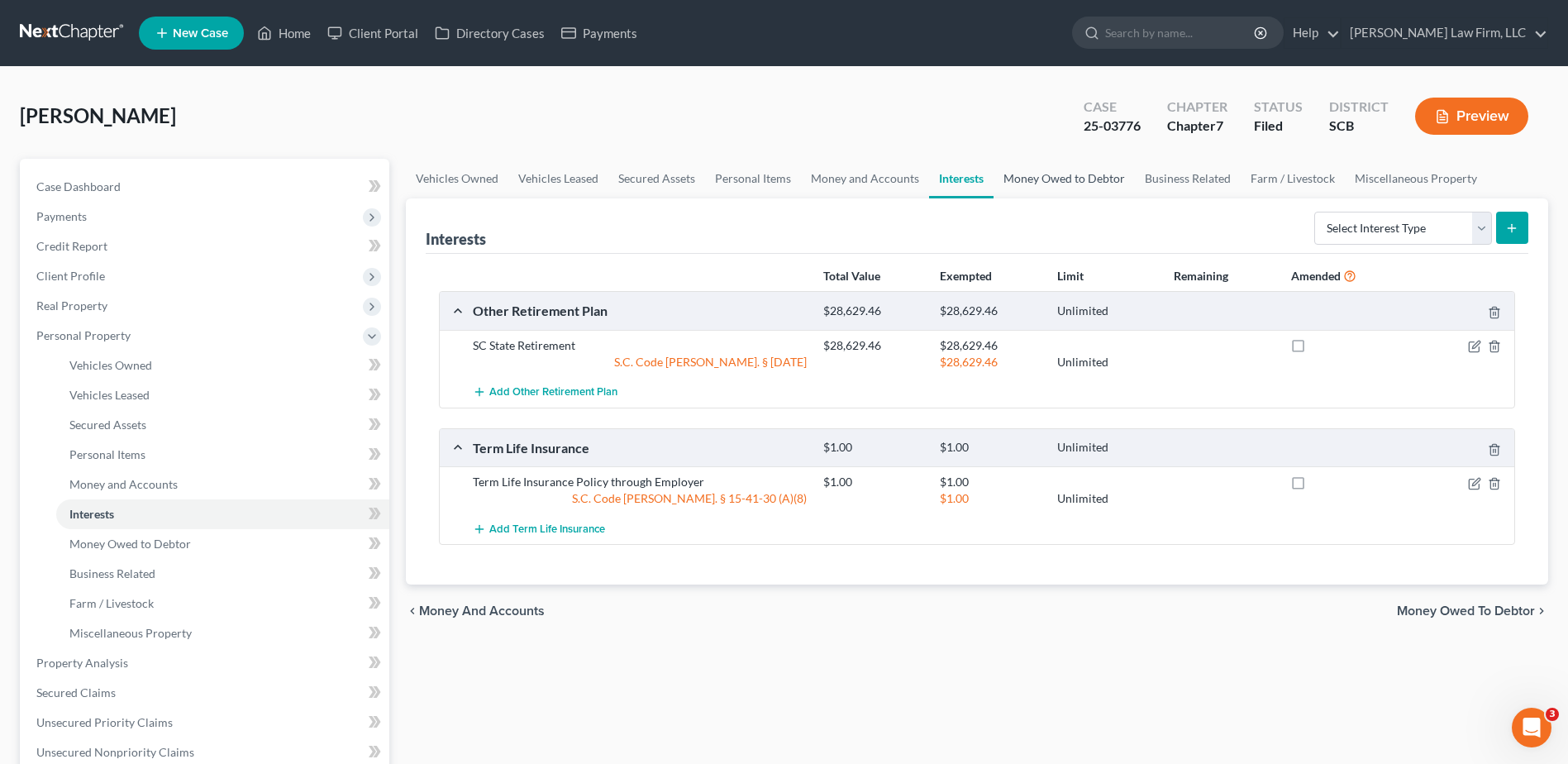
drag, startPoint x: 1026, startPoint y: 181, endPoint x: 1088, endPoint y: 180, distance: 62.0
click at [1026, 181] on link "Money Owed to Debtor" at bounding box center [1064, 178] width 141 height 40
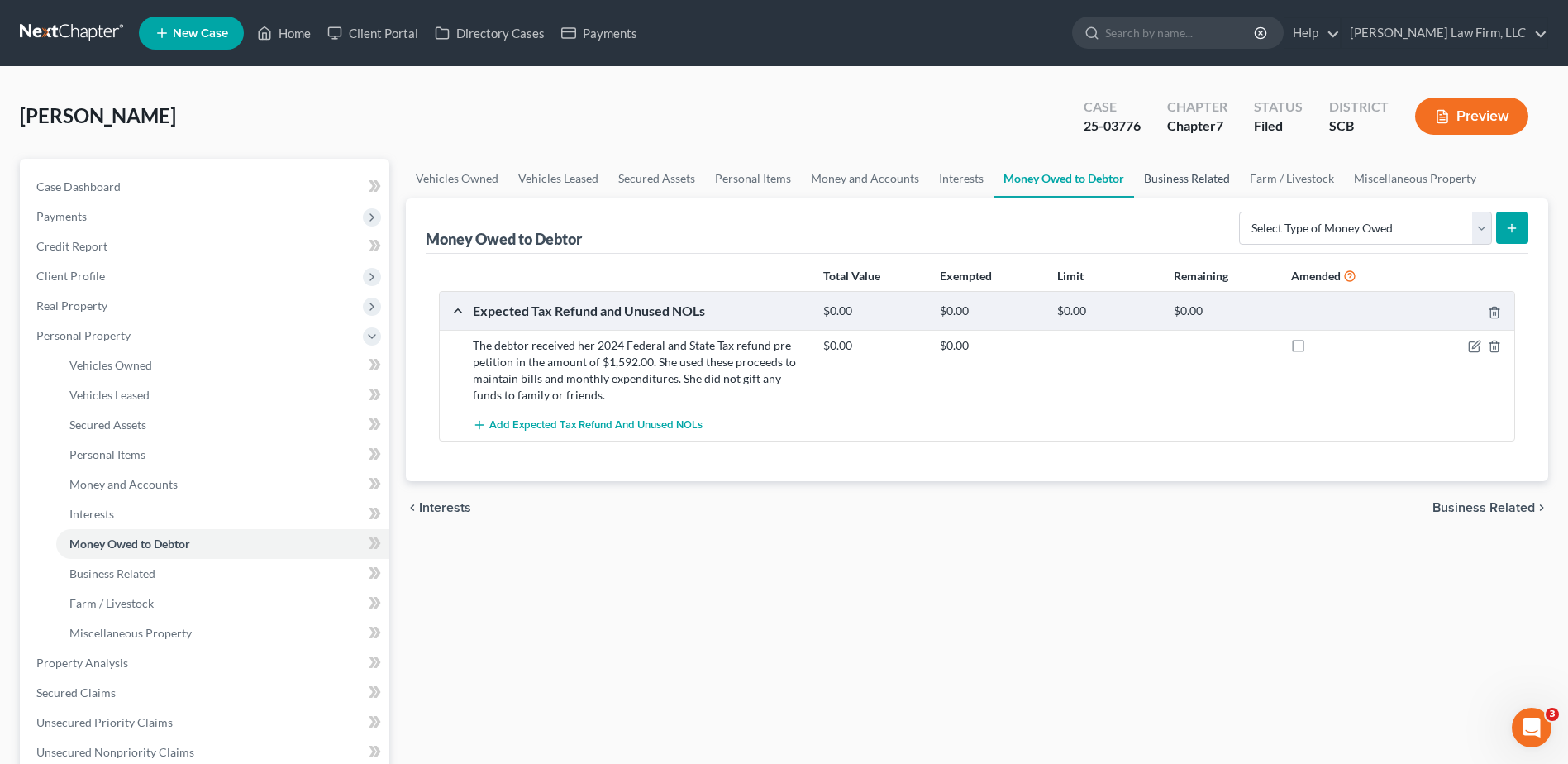
click at [1153, 180] on link "Business Related" at bounding box center [1187, 178] width 106 height 40
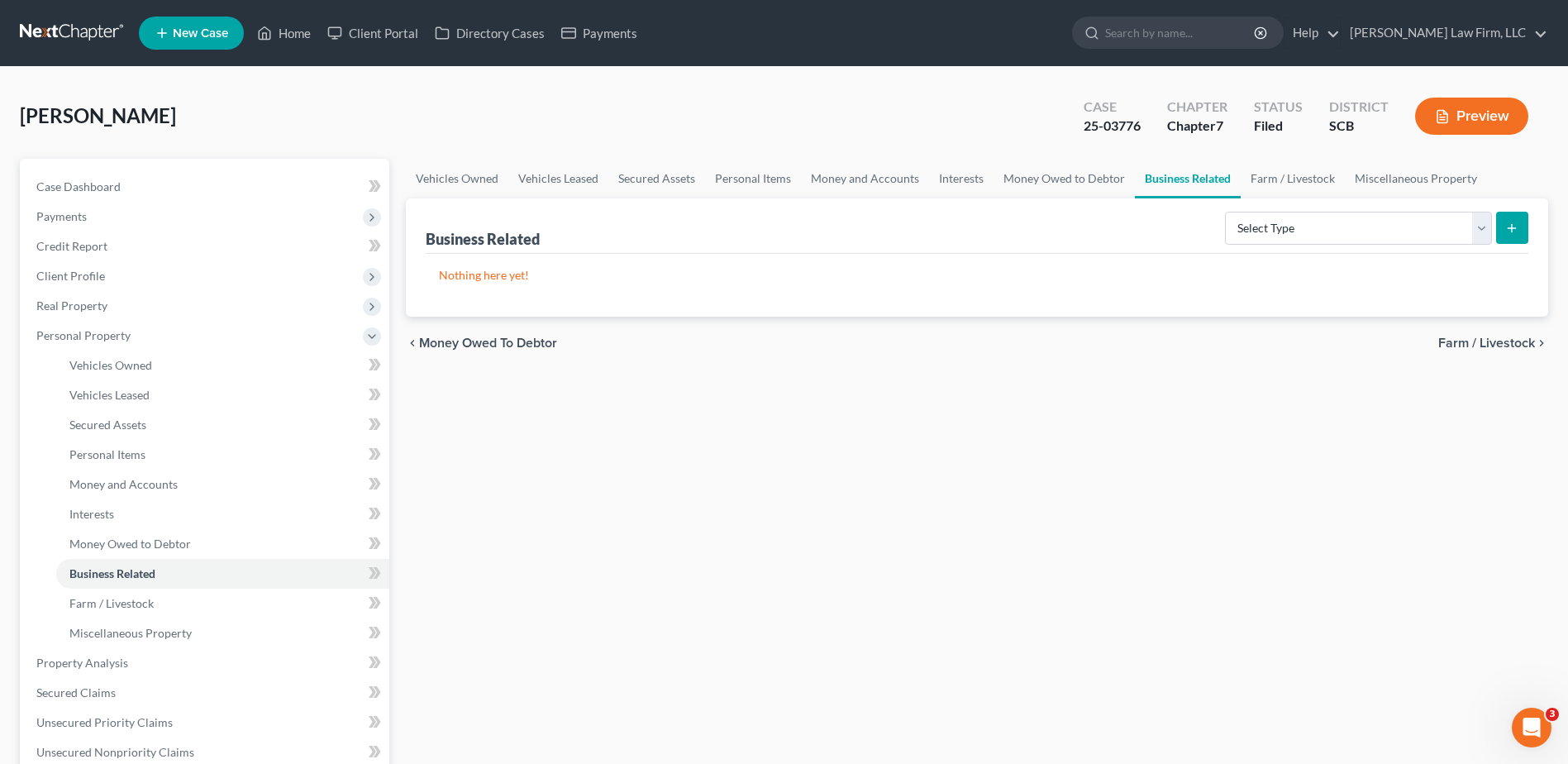
click at [50, 37] on link at bounding box center [73, 33] width 106 height 30
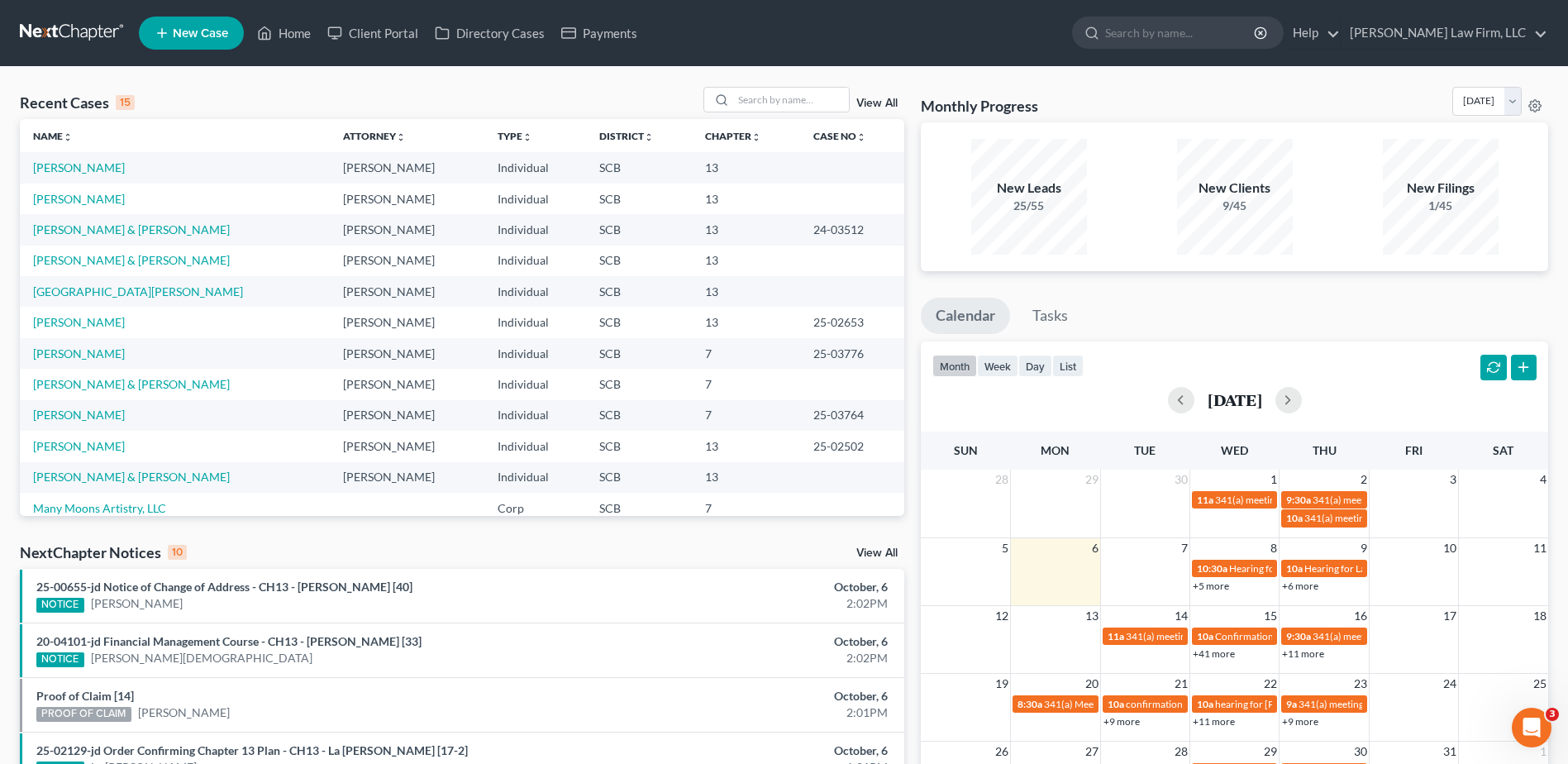
click at [782, 115] on div "Recent Cases 15 View All" at bounding box center [462, 102] width 884 height 32
click at [797, 105] on input "search" at bounding box center [791, 99] width 116 height 24
type input "cumming"
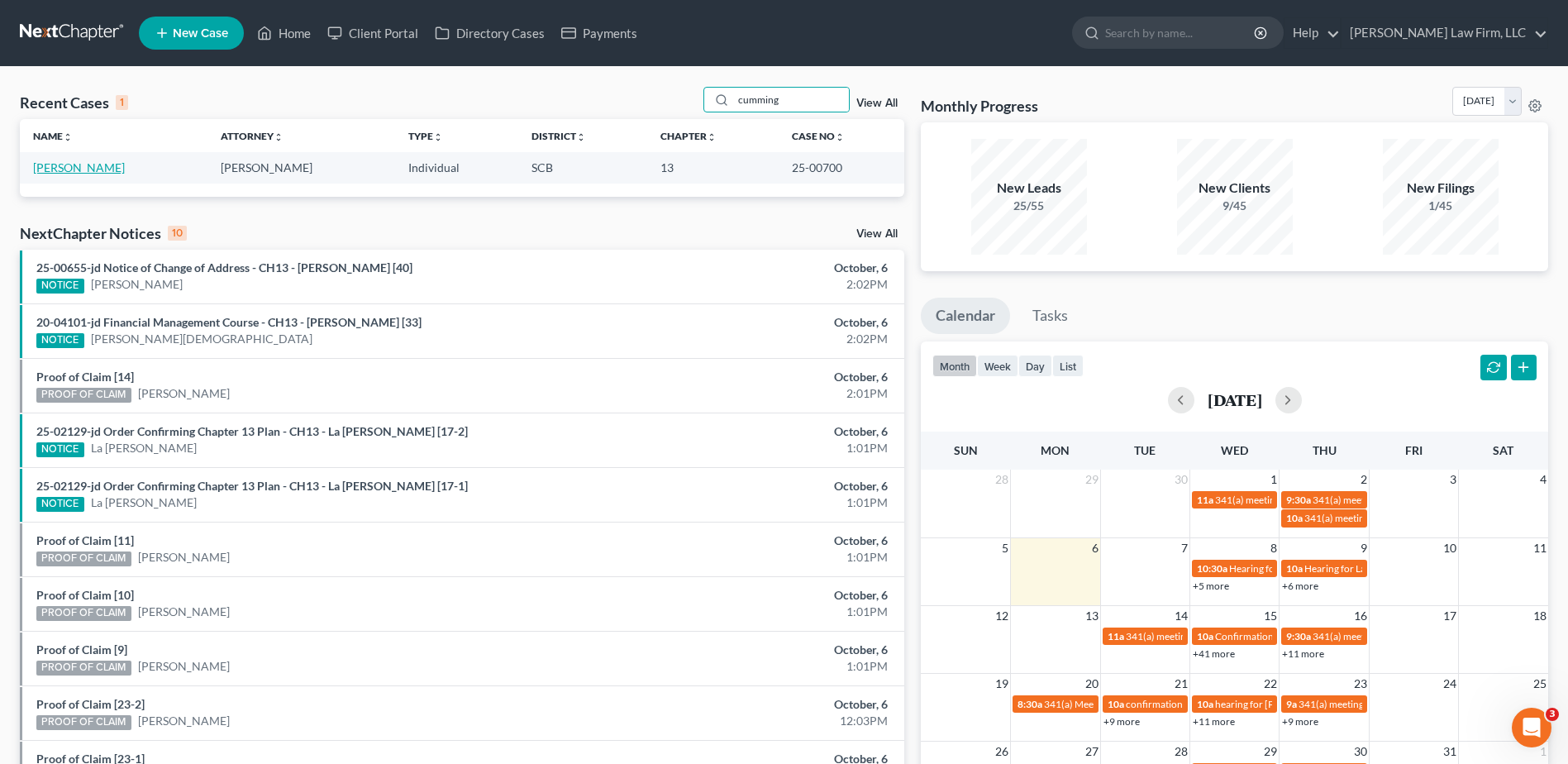
click at [95, 173] on link "[PERSON_NAME]" at bounding box center [78, 167] width 92 height 14
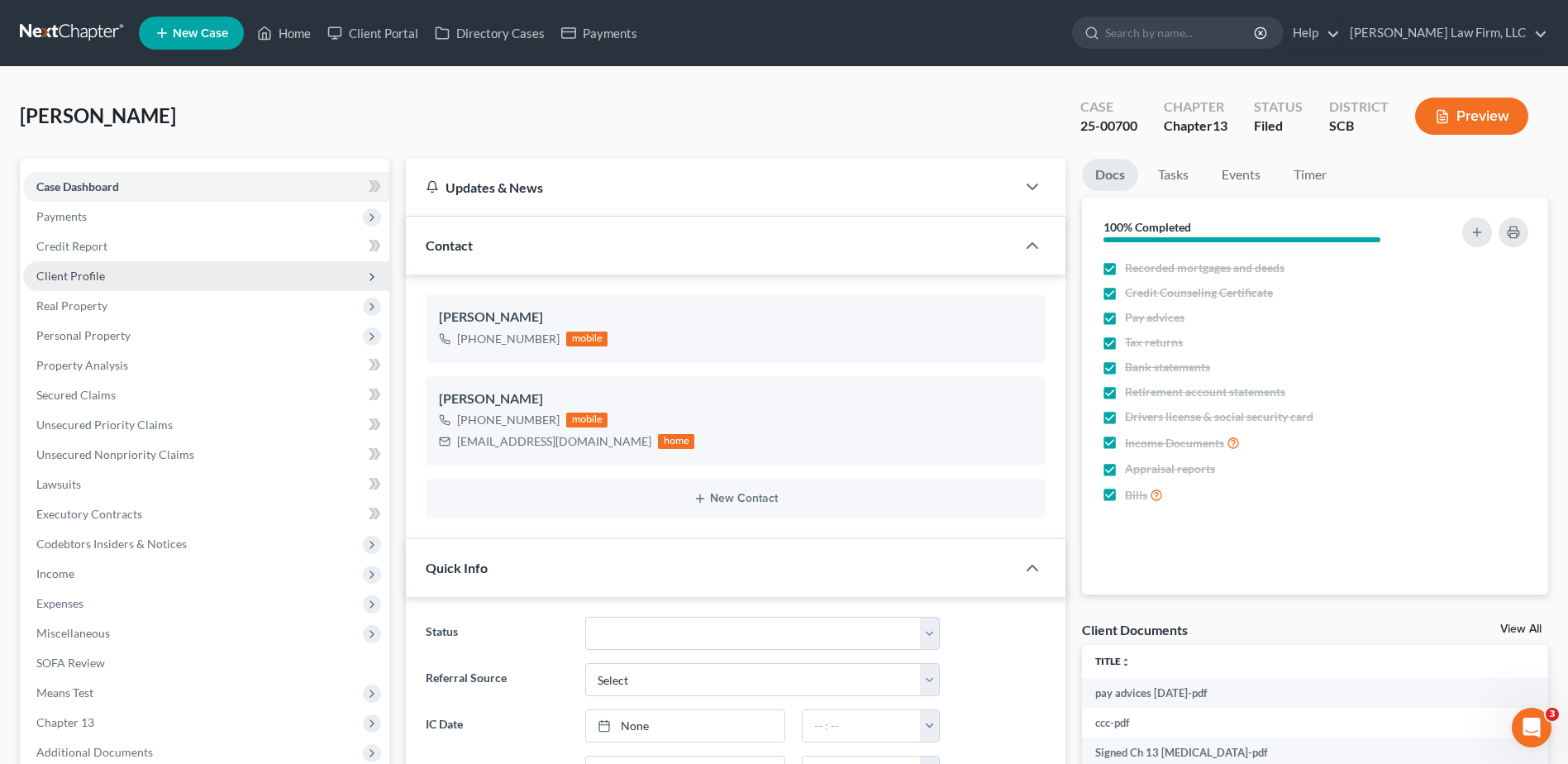
select select "1"
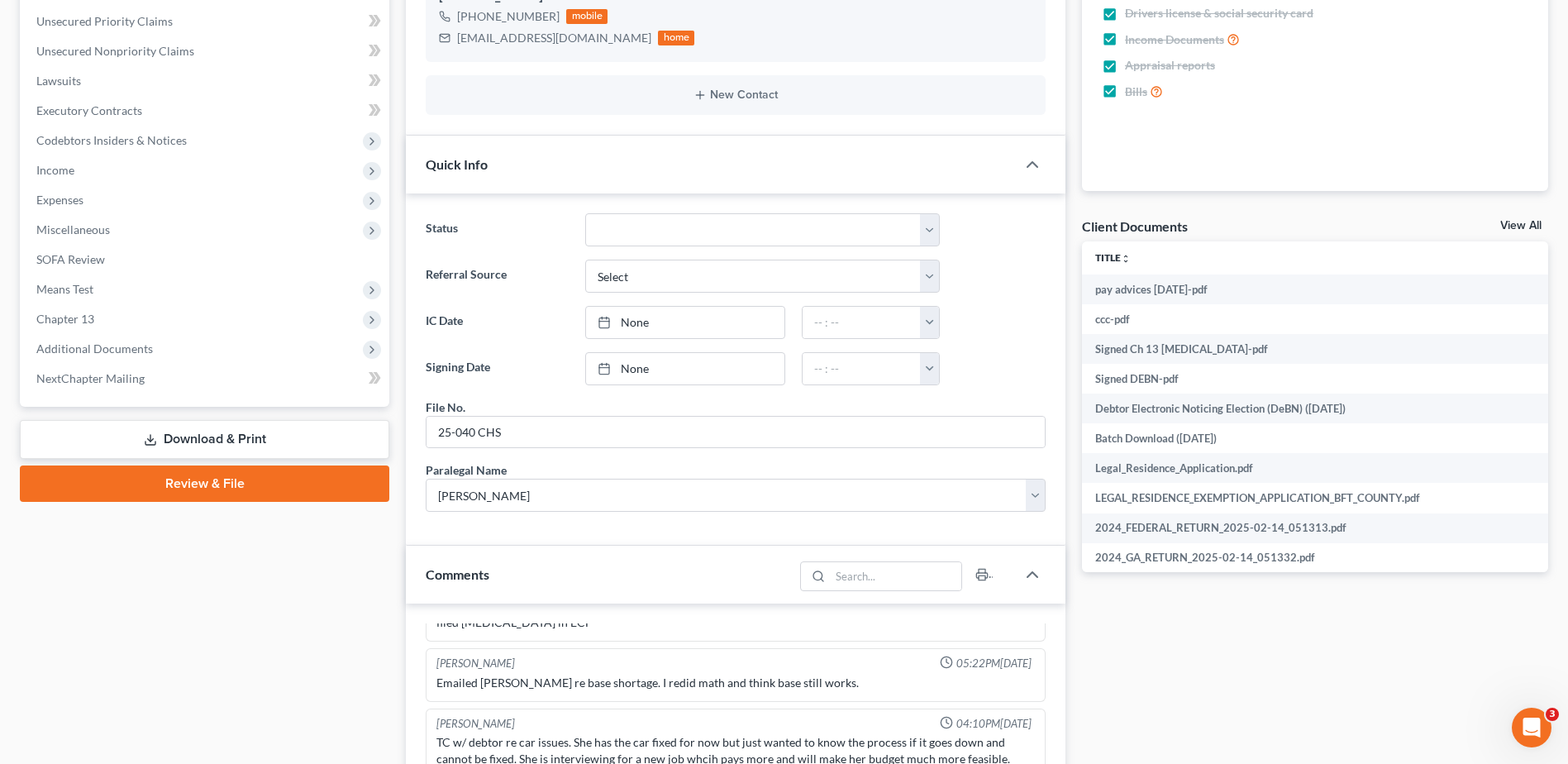
scroll to position [413, 0]
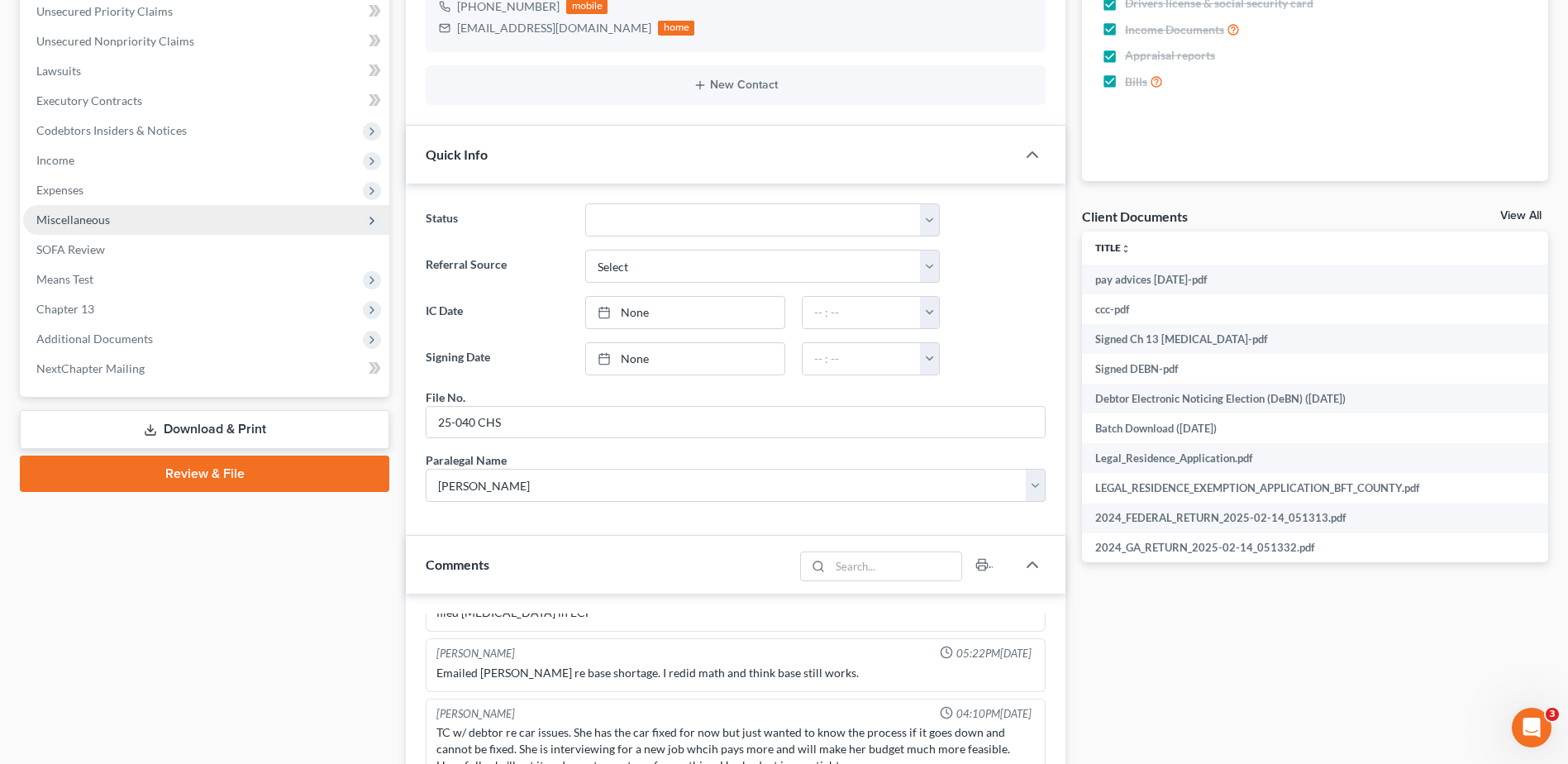
click at [83, 223] on span "Miscellaneous" at bounding box center [73, 219] width 73 height 14
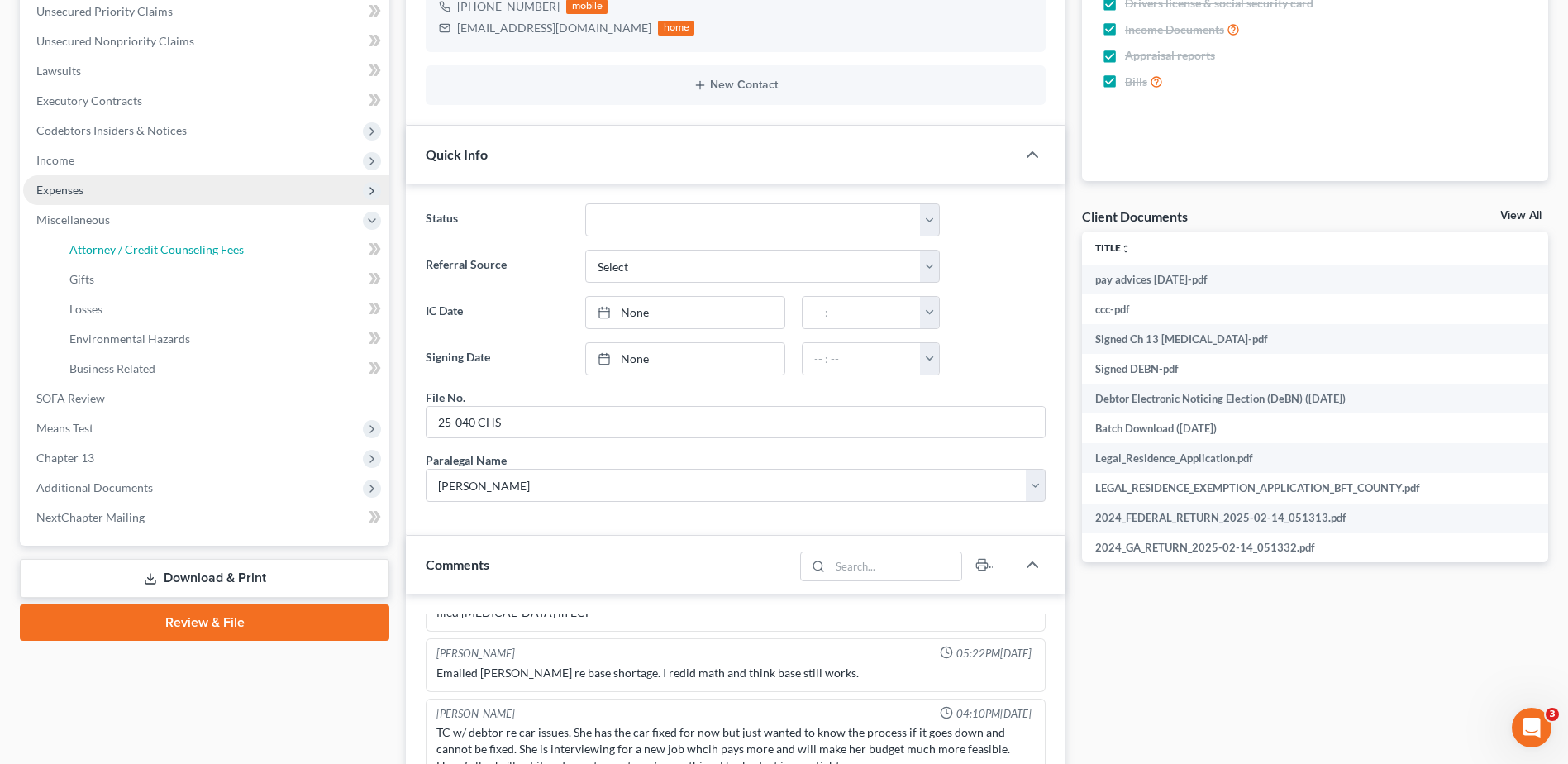
drag, startPoint x: 93, startPoint y: 249, endPoint x: 149, endPoint y: 249, distance: 56.0
click at [94, 249] on span "Attorney / Credit Counseling Fees" at bounding box center [157, 249] width 175 height 14
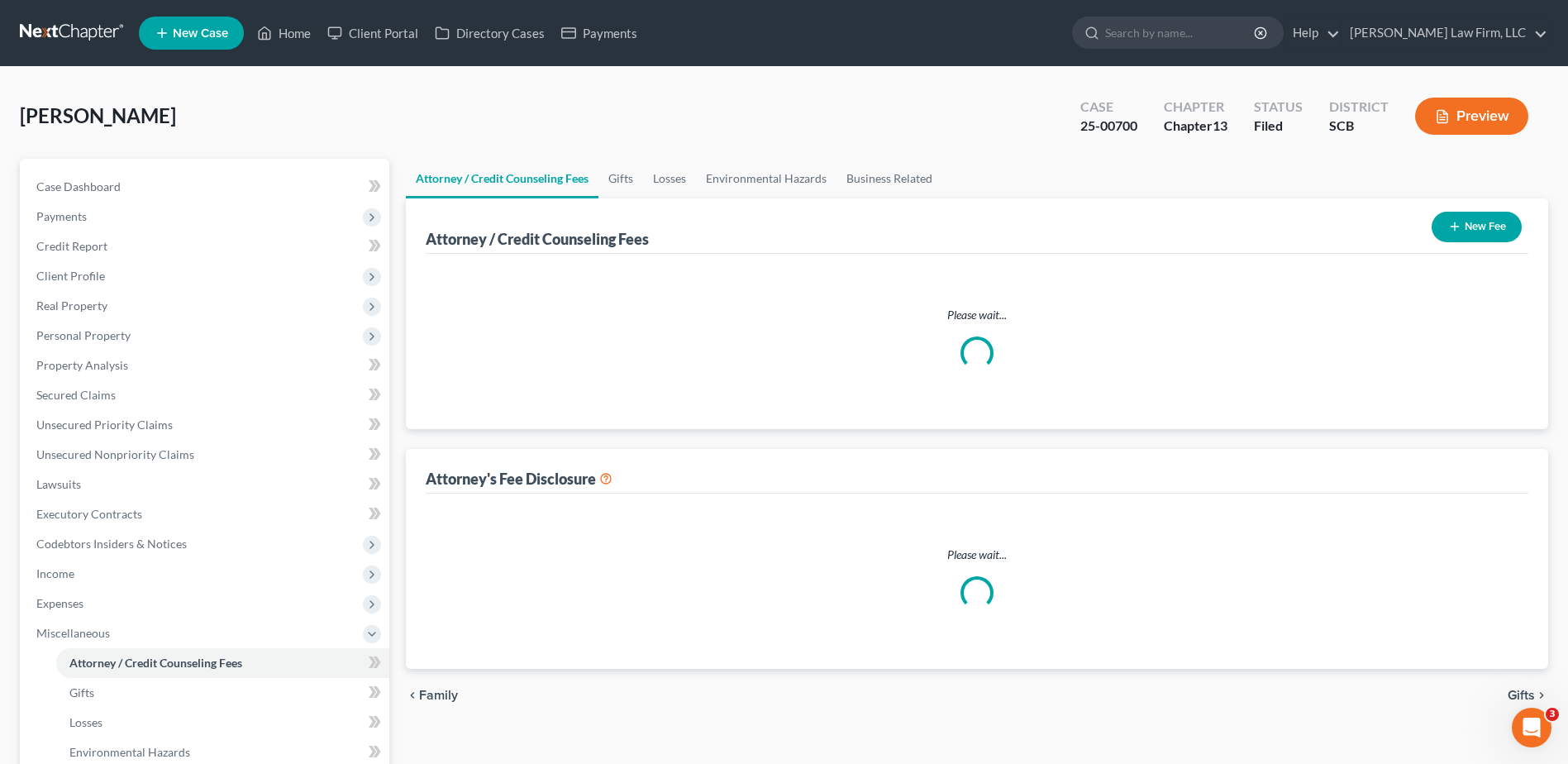
select select "0"
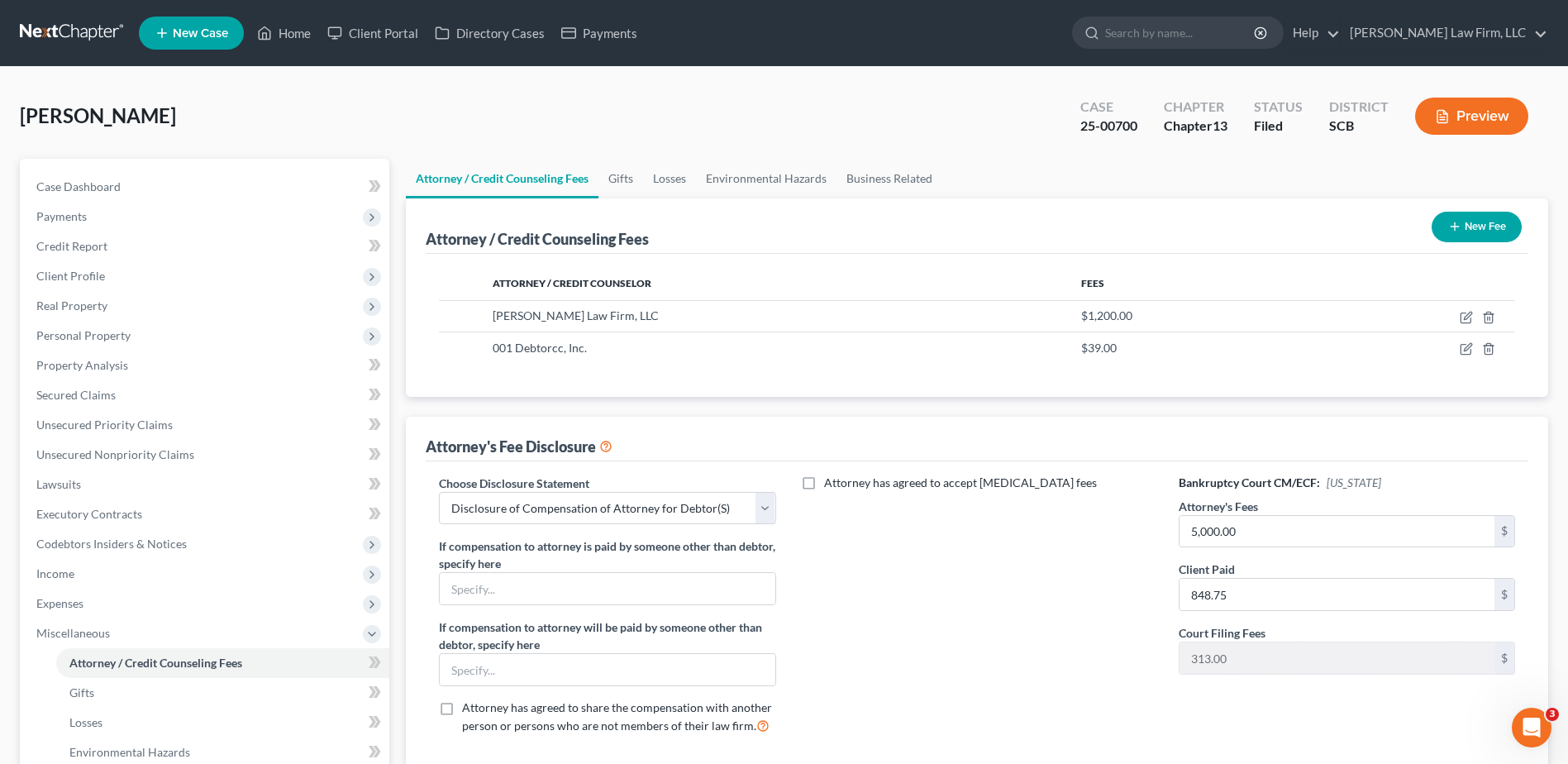
scroll to position [83, 0]
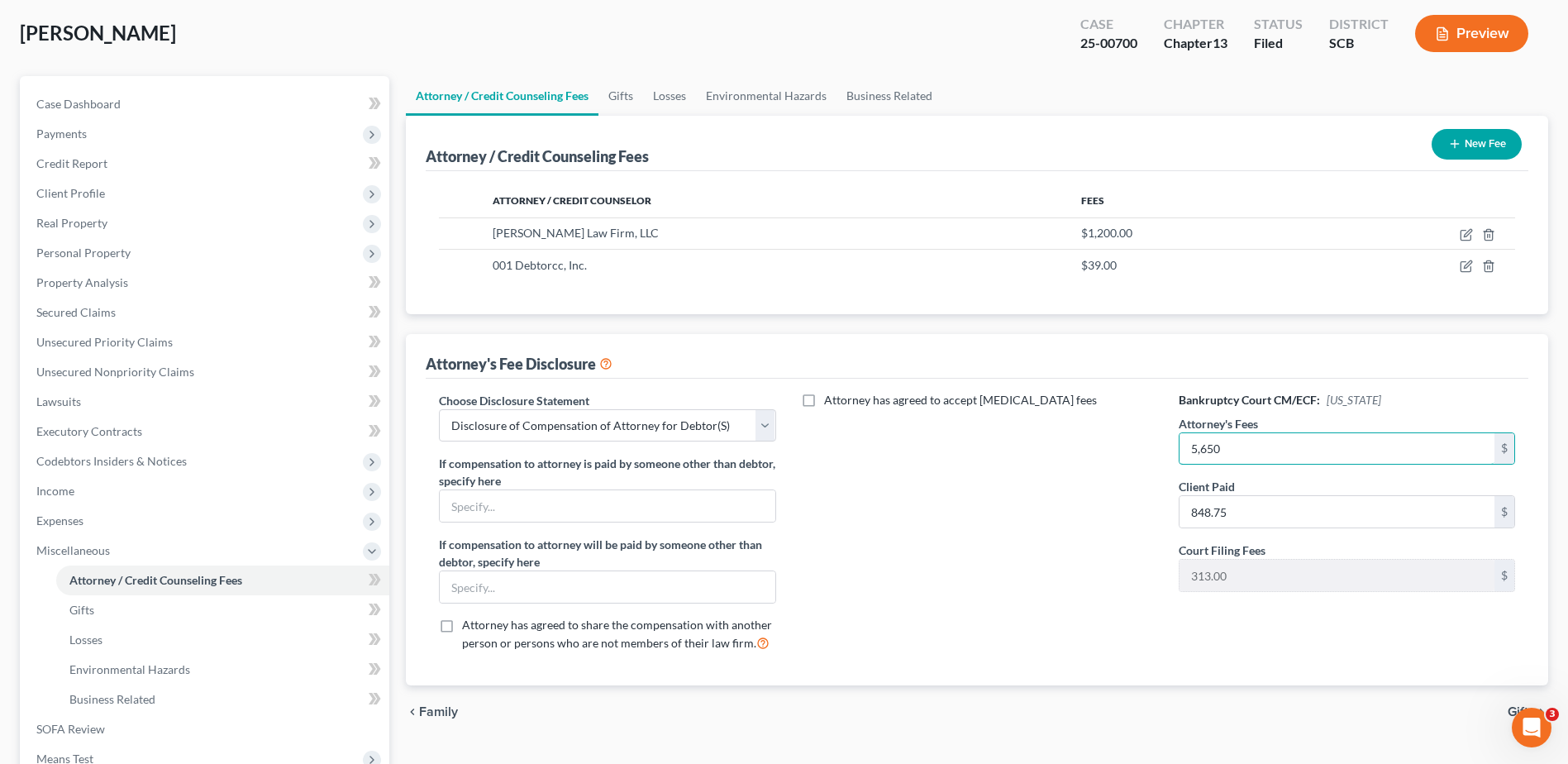
type input "5,650"
click at [1494, 20] on button "Preview" at bounding box center [1471, 33] width 113 height 37
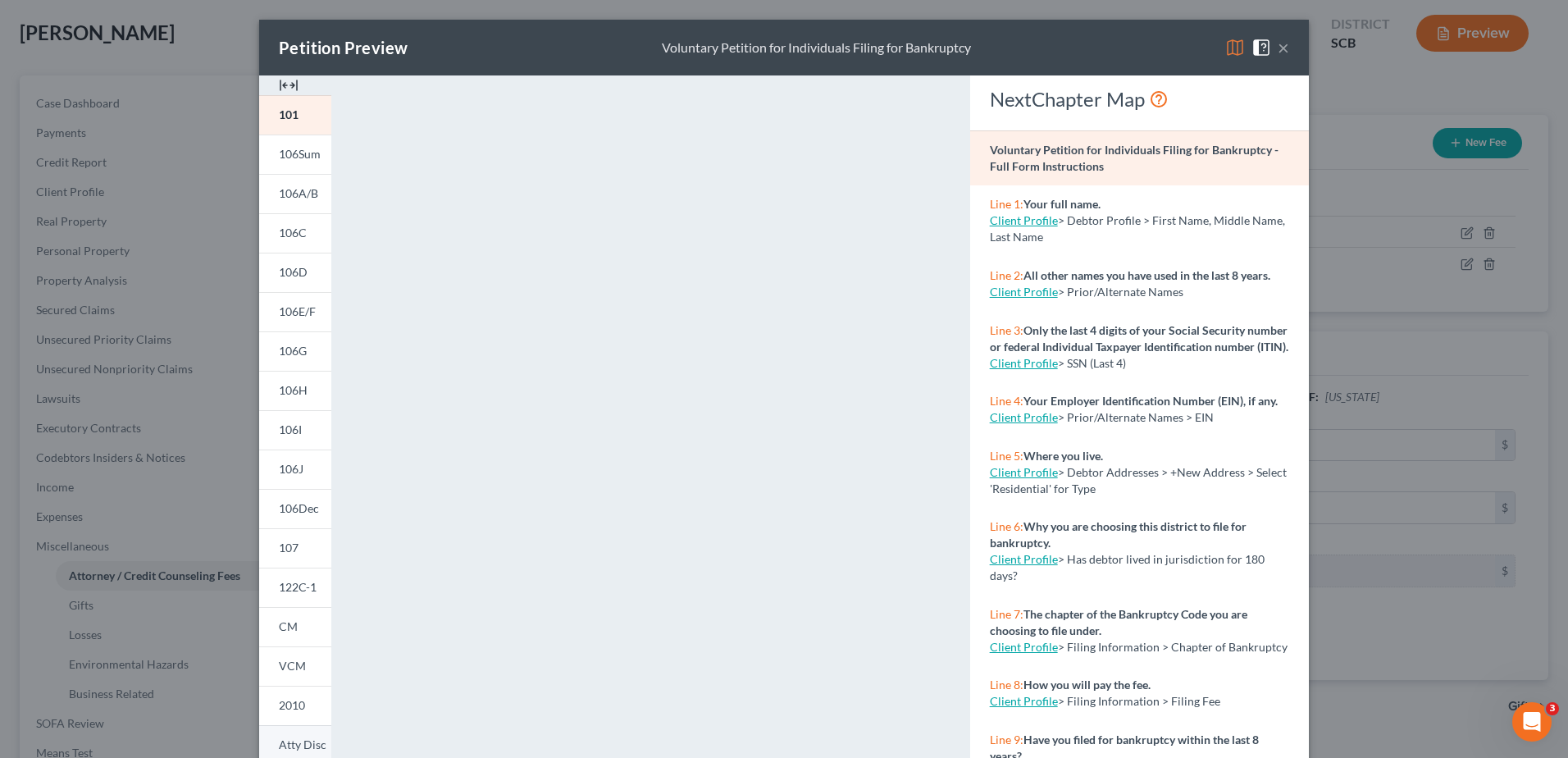
click at [300, 746] on span "Atty Disc" at bounding box center [303, 744] width 48 height 14
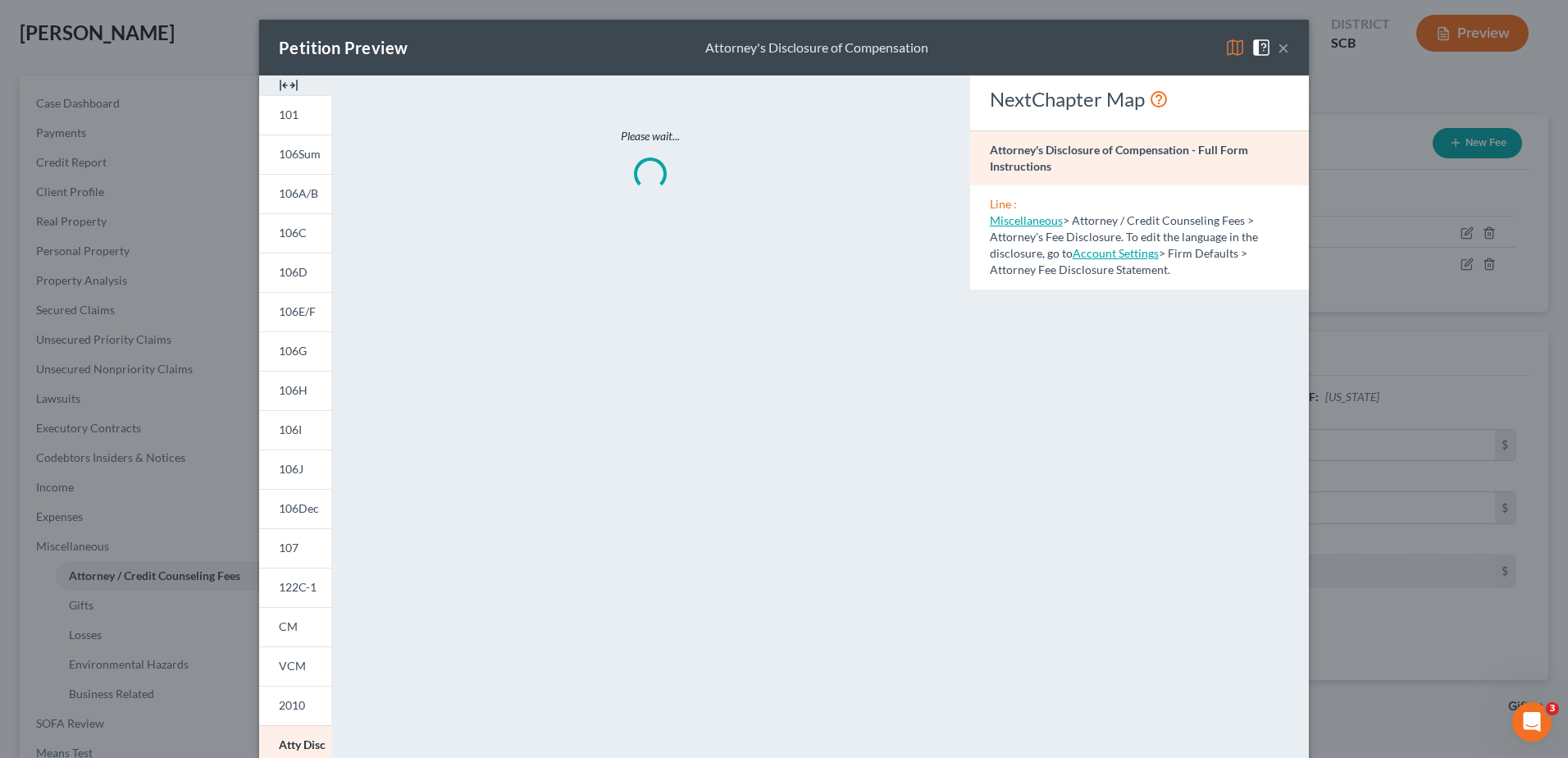
click at [1226, 52] on img at bounding box center [1234, 47] width 20 height 20
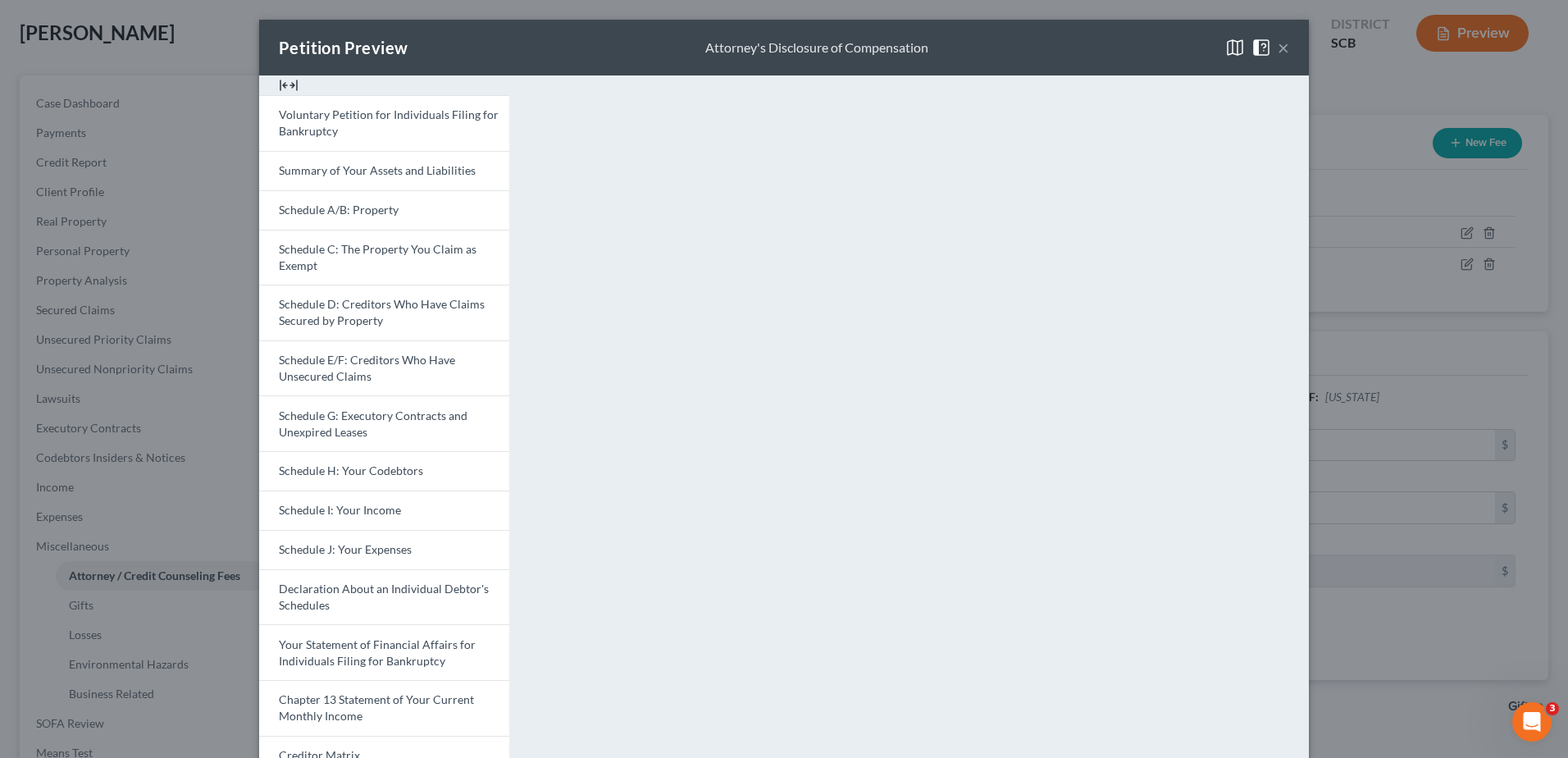
click at [1339, 212] on div "Petition Preview Attorney's Disclosure of Compensation × Voluntary Petition for…" at bounding box center [784, 379] width 1568 height 758
